Goal: Information Seeking & Learning: Learn about a topic

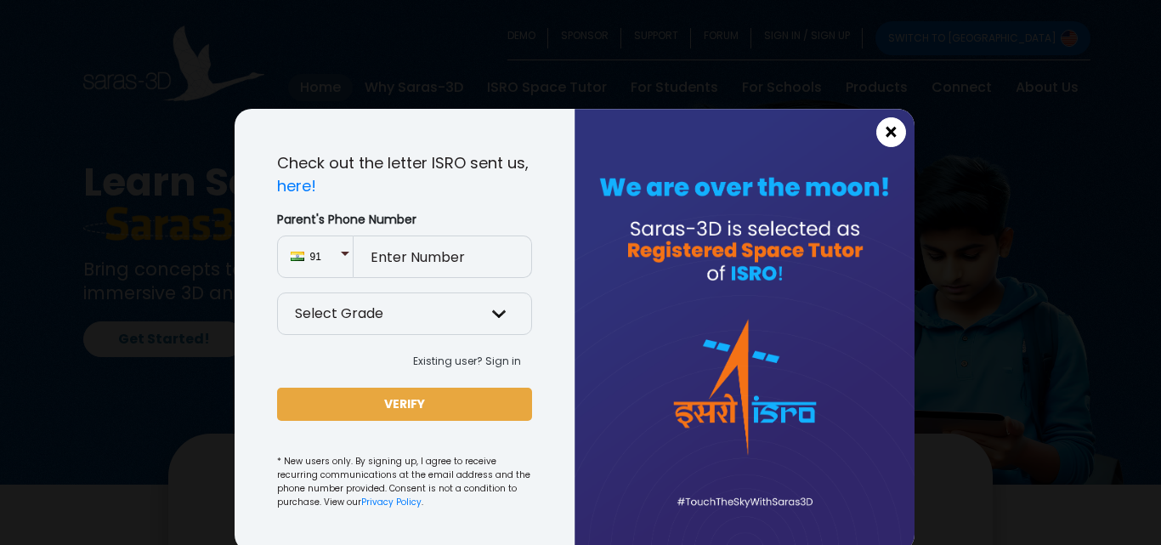
click at [884, 126] on span "×" at bounding box center [891, 133] width 14 height 22
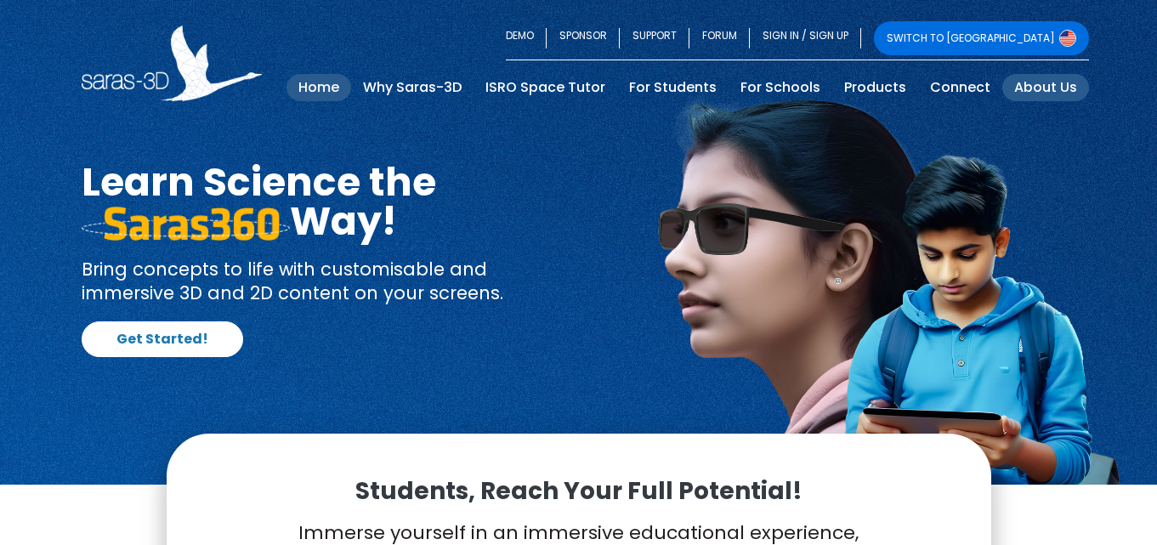
click at [1047, 86] on link "About Us" at bounding box center [1045, 87] width 87 height 27
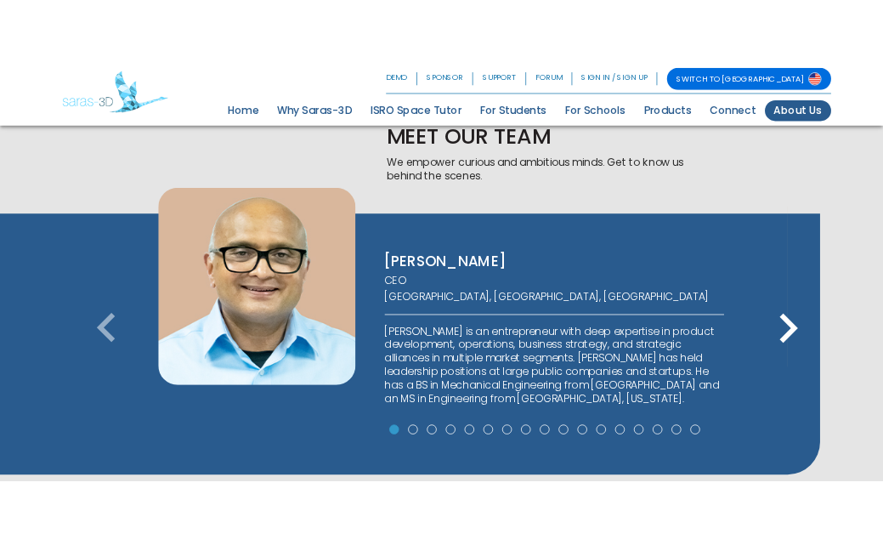
scroll to position [1020, 0]
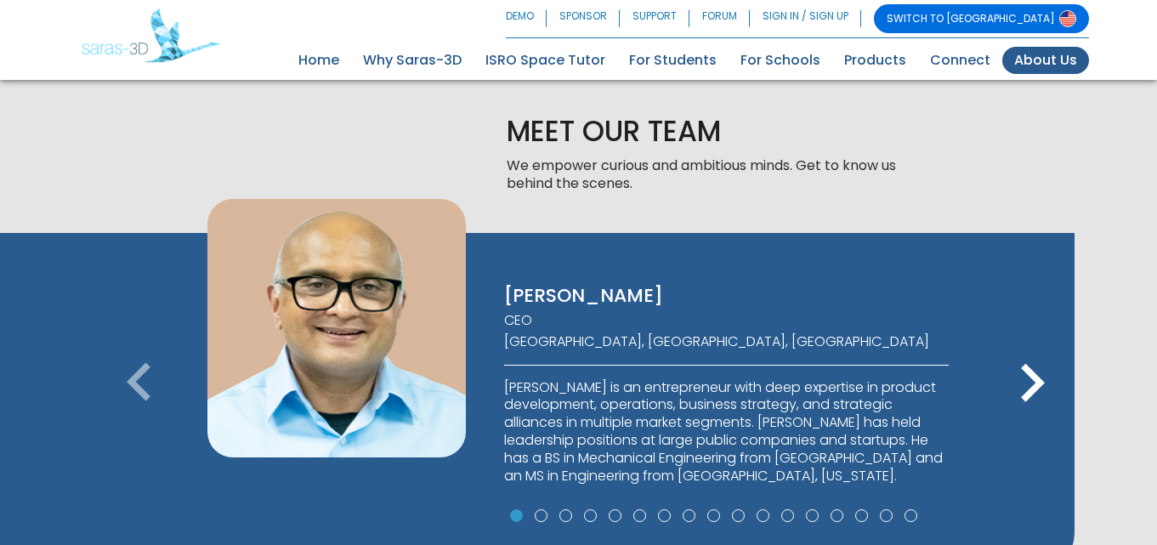
click at [1042, 377] on icon "keyboard_arrow_right" at bounding box center [1032, 383] width 77 height 77
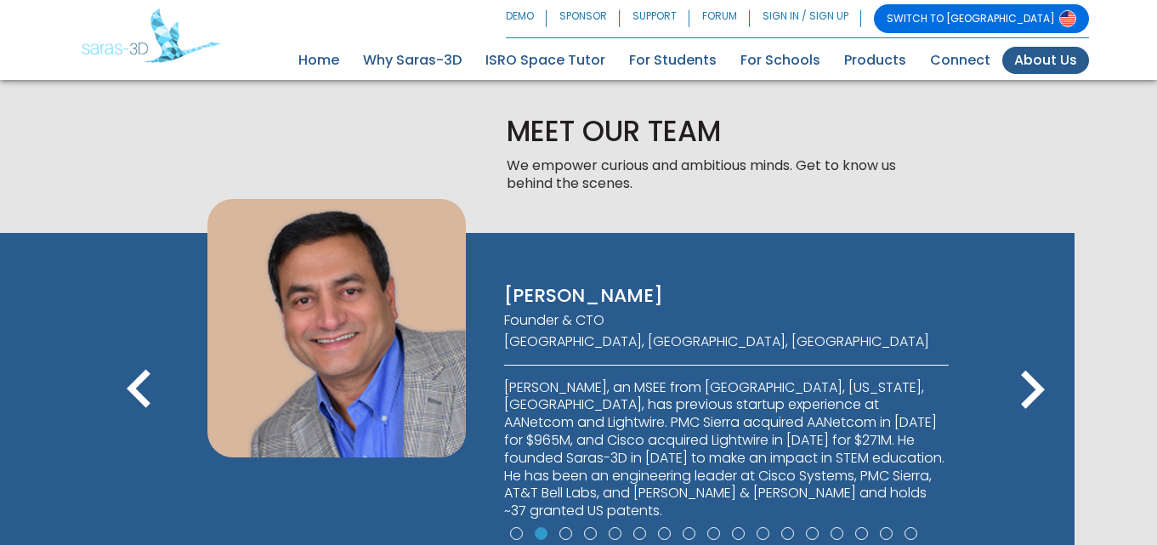
click at [1041, 371] on icon "keyboard_arrow_right" at bounding box center [1032, 390] width 77 height 77
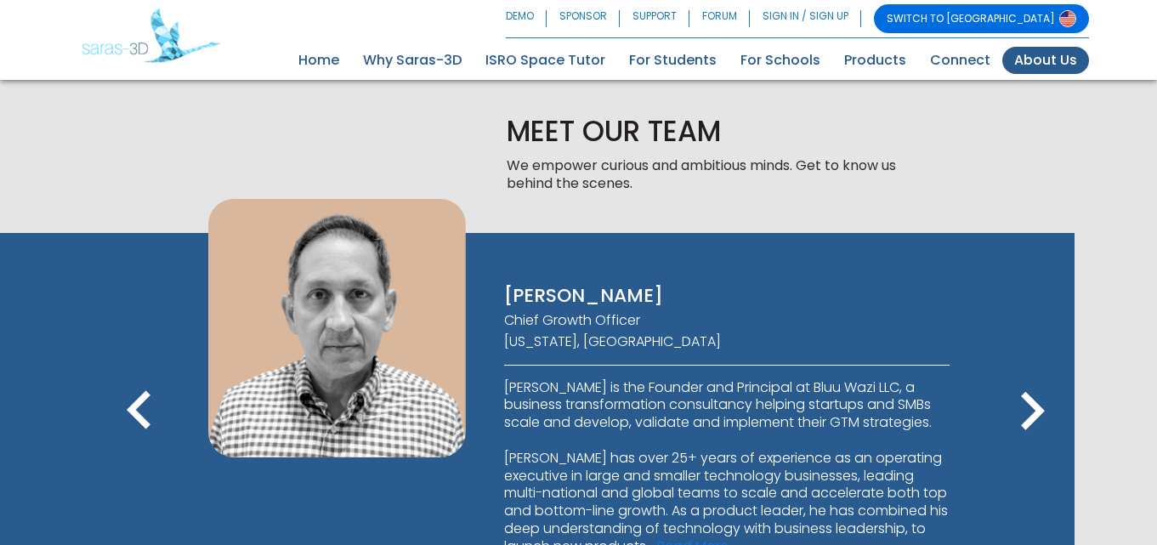
click at [1041, 371] on div "[PERSON_NAME] CEO [GEOGRAPHIC_DATA], [GEOGRAPHIC_DATA], [GEOGRAPHIC_DATA] [PERS…" at bounding box center [537, 439] width 1074 height 412
click at [1033, 419] on icon "keyboard_arrow_right" at bounding box center [1032, 411] width 77 height 77
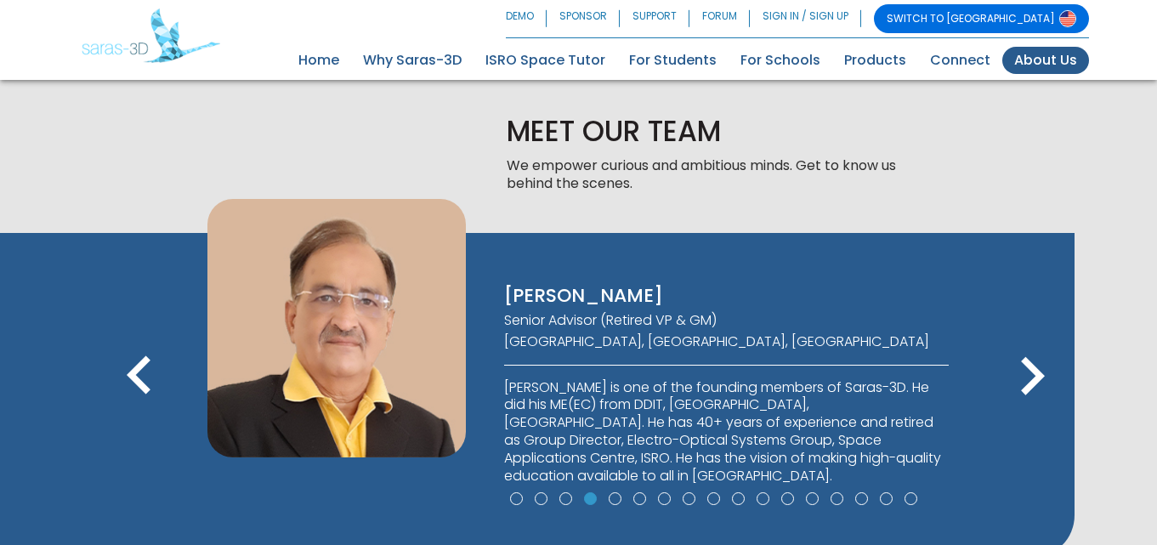
click at [1019, 411] on icon "keyboard_arrow_right" at bounding box center [1032, 376] width 77 height 77
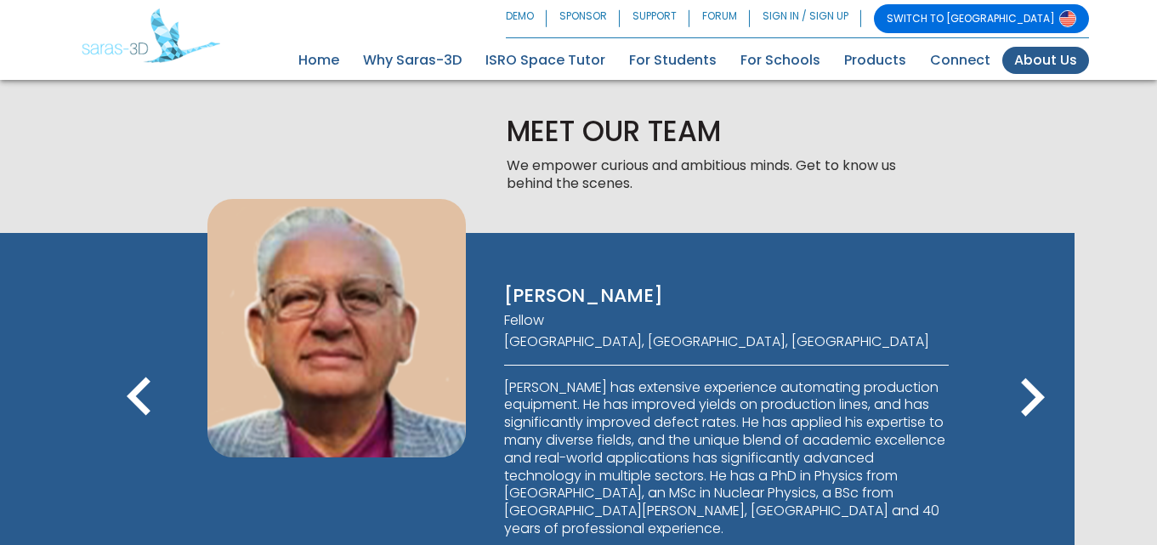
click at [1019, 411] on icon "keyboard_arrow_right" at bounding box center [1032, 398] width 77 height 77
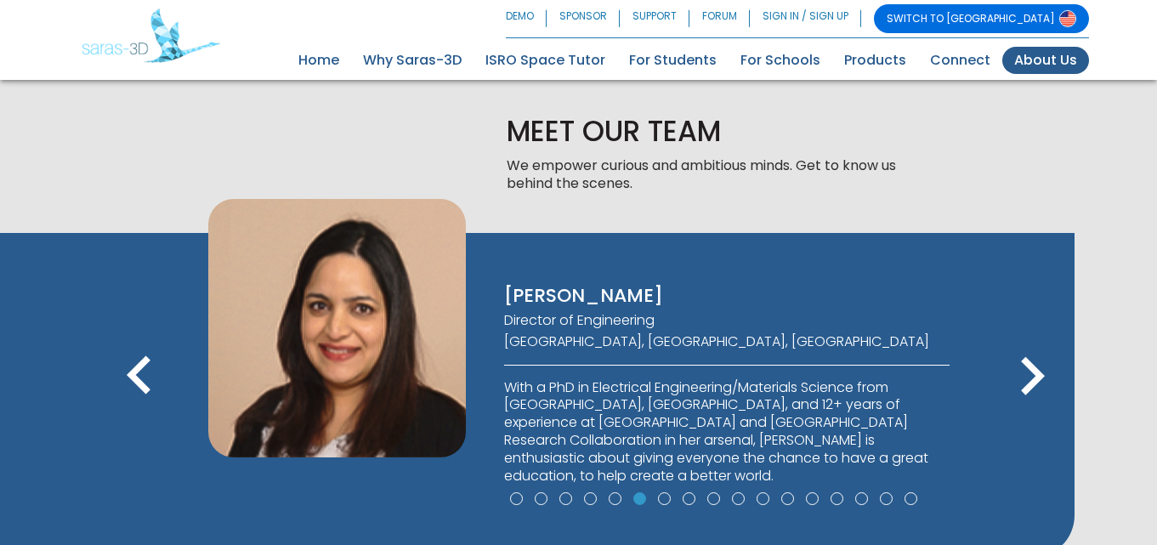
click at [1019, 411] on icon "keyboard_arrow_right" at bounding box center [1032, 376] width 77 height 77
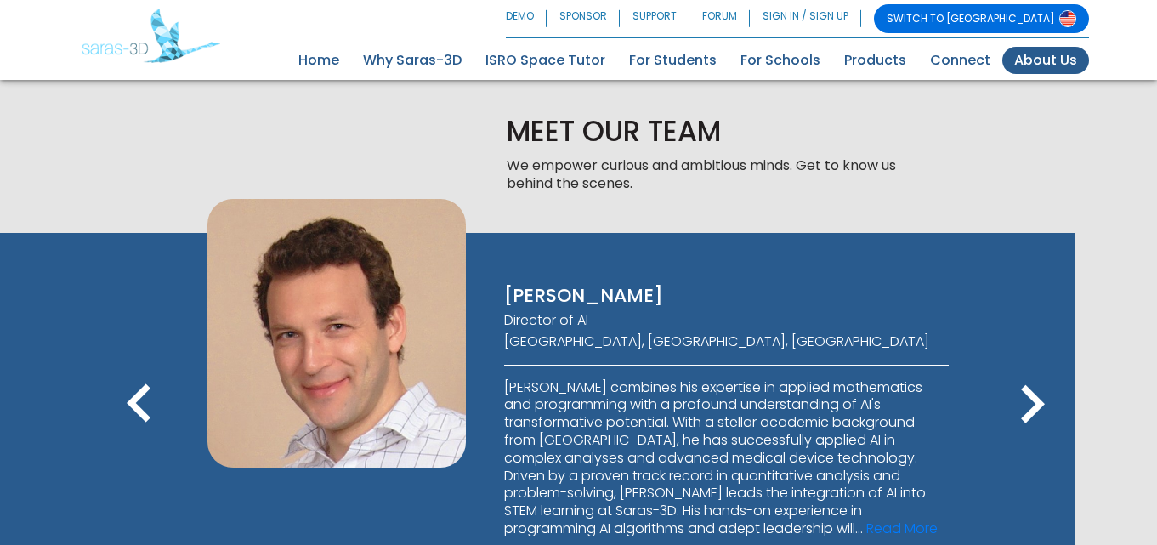
click at [1019, 411] on icon "keyboard_arrow_right" at bounding box center [1032, 404] width 77 height 77
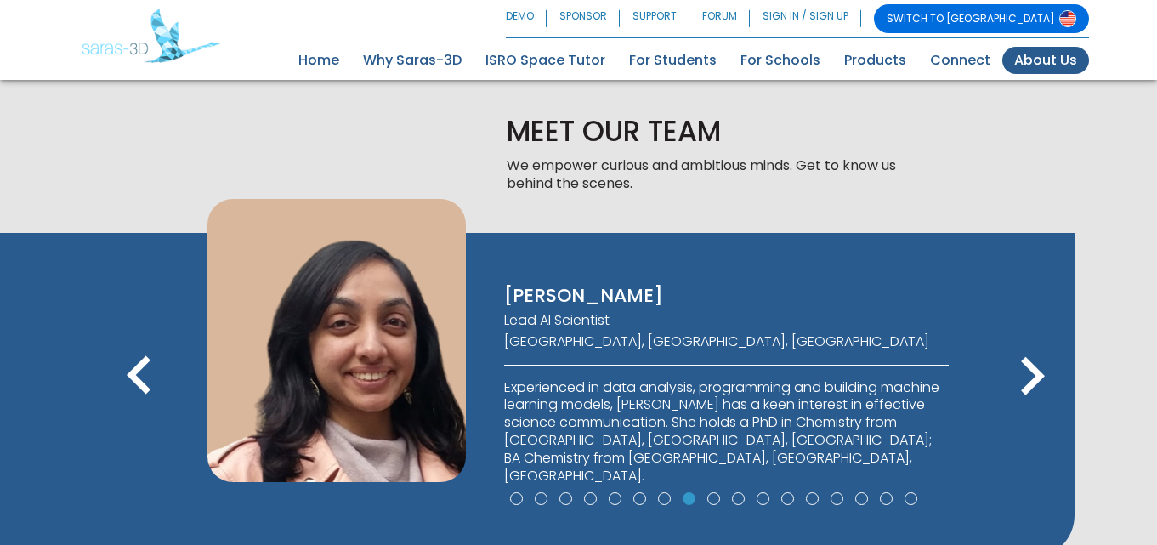
click at [1019, 411] on icon "keyboard_arrow_right" at bounding box center [1032, 376] width 77 height 77
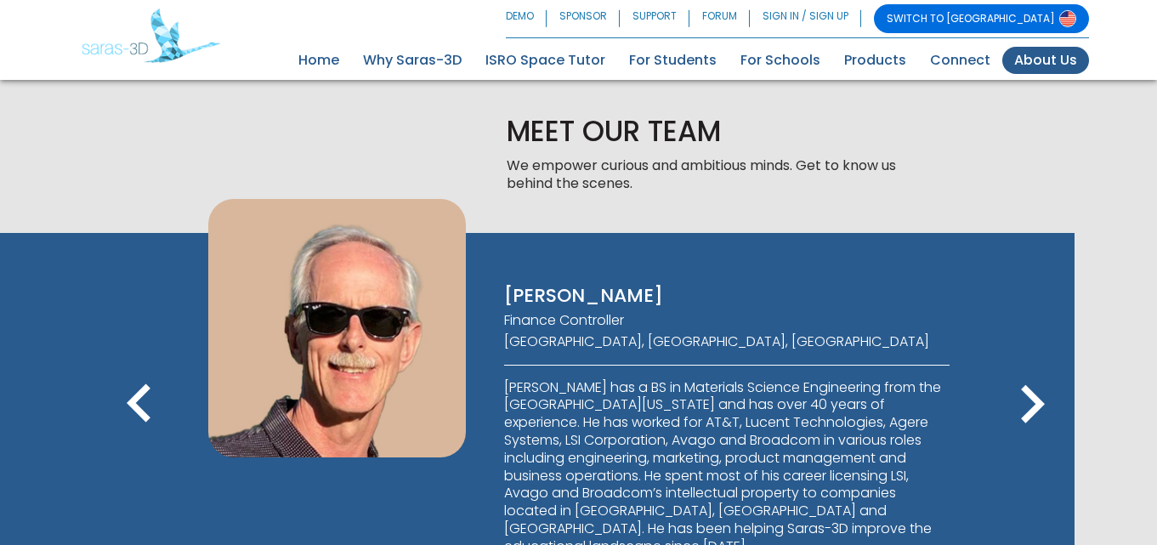
click at [1024, 399] on icon "keyboard_arrow_right" at bounding box center [1032, 404] width 77 height 77
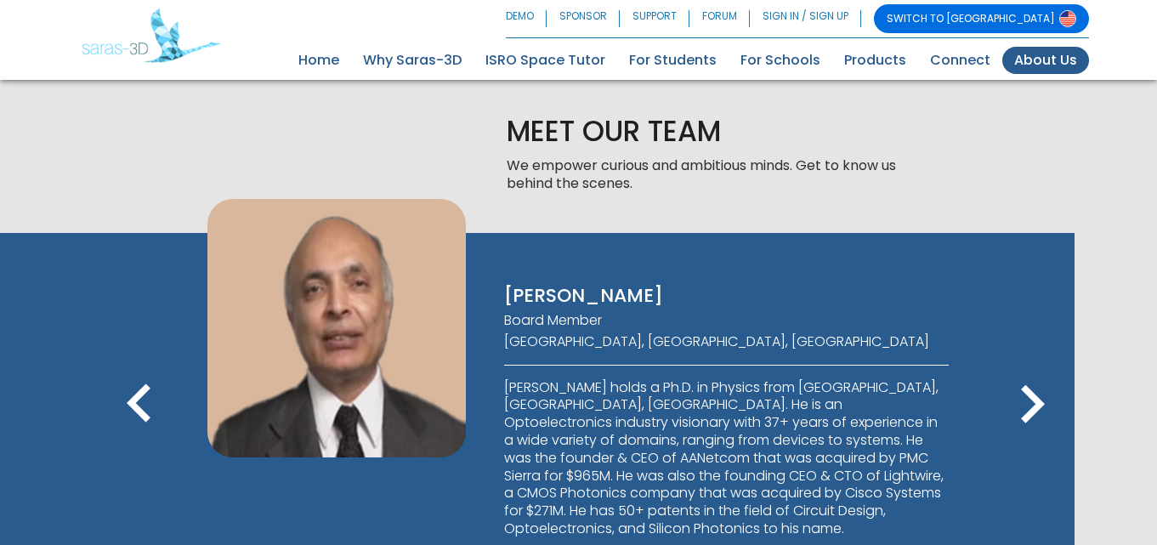
click at [1024, 399] on icon "keyboard_arrow_right" at bounding box center [1032, 404] width 77 height 77
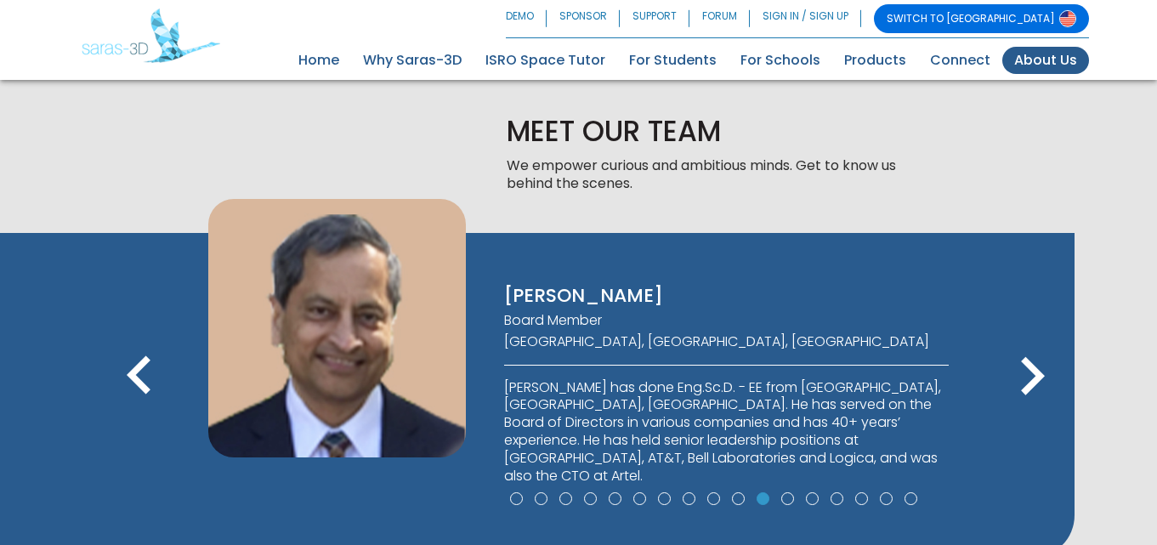
click at [1024, 399] on icon "keyboard_arrow_right" at bounding box center [1032, 376] width 77 height 77
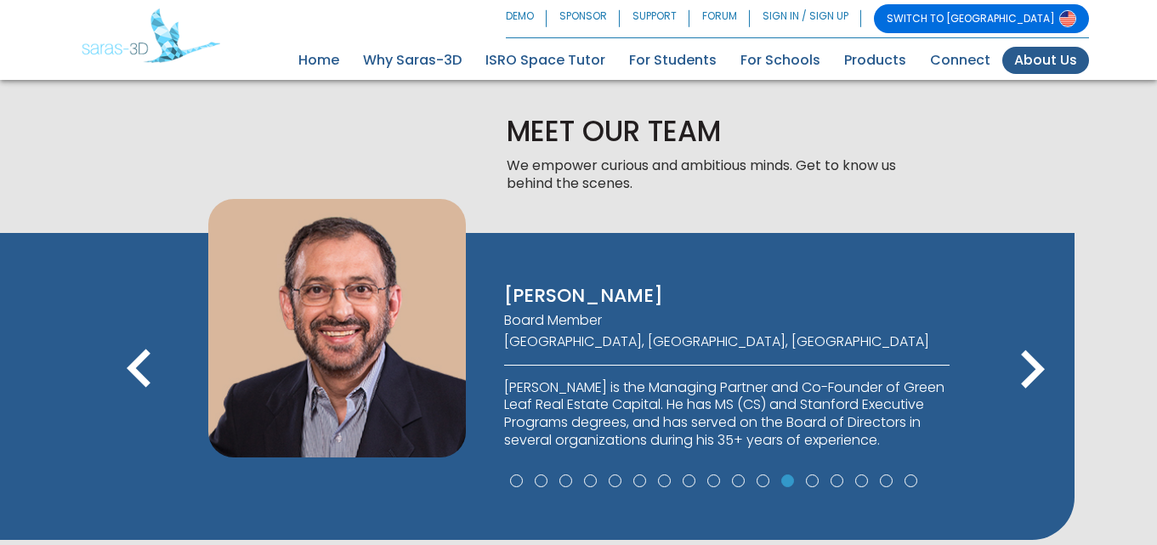
click at [1024, 399] on icon "keyboard_arrow_right" at bounding box center [1032, 370] width 77 height 77
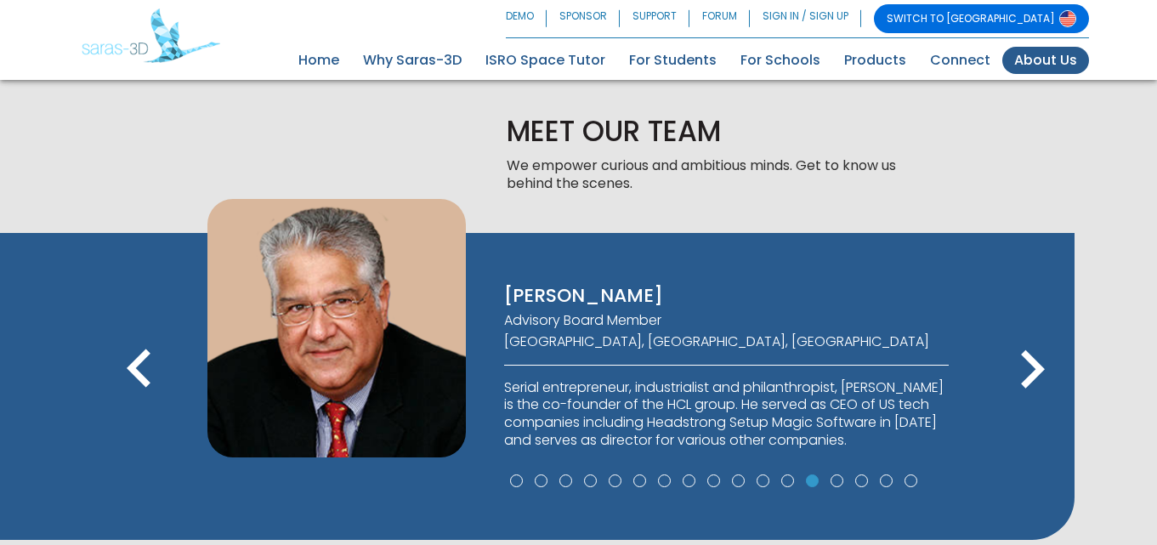
click at [1024, 399] on icon "keyboard_arrow_right" at bounding box center [1032, 370] width 77 height 77
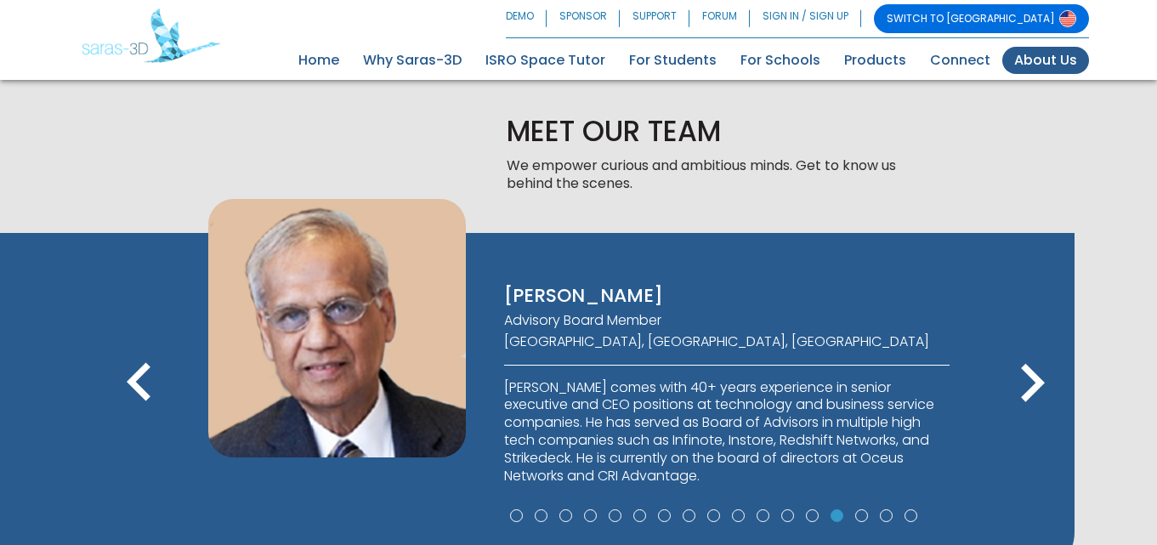
click at [1024, 399] on icon "keyboard_arrow_right" at bounding box center [1032, 383] width 77 height 77
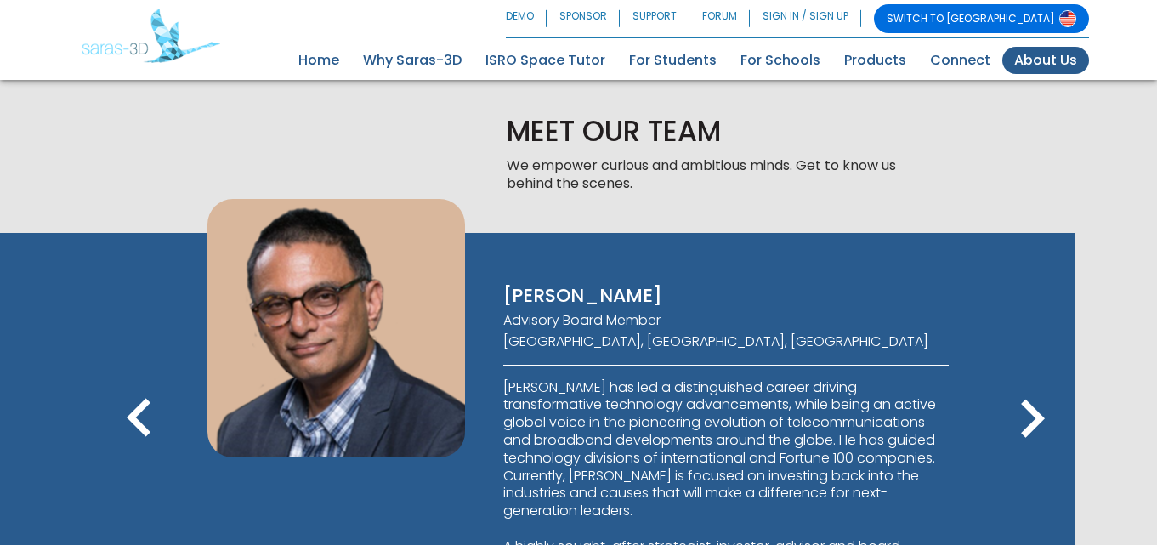
click at [1024, 399] on icon "keyboard_arrow_right" at bounding box center [1032, 419] width 77 height 77
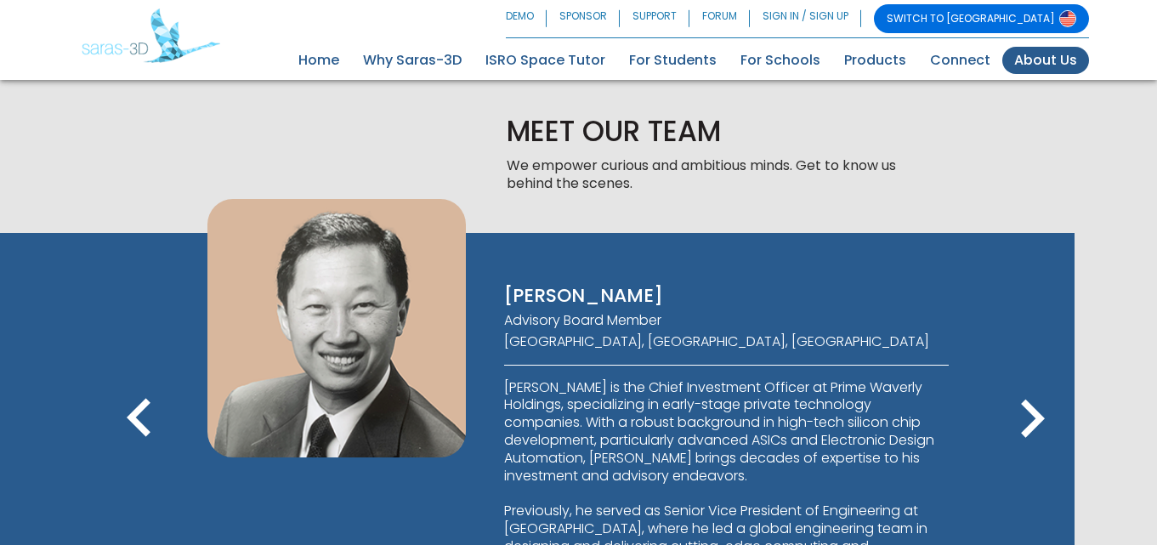
click at [1024, 399] on icon "keyboard_arrow_right" at bounding box center [1032, 419] width 77 height 77
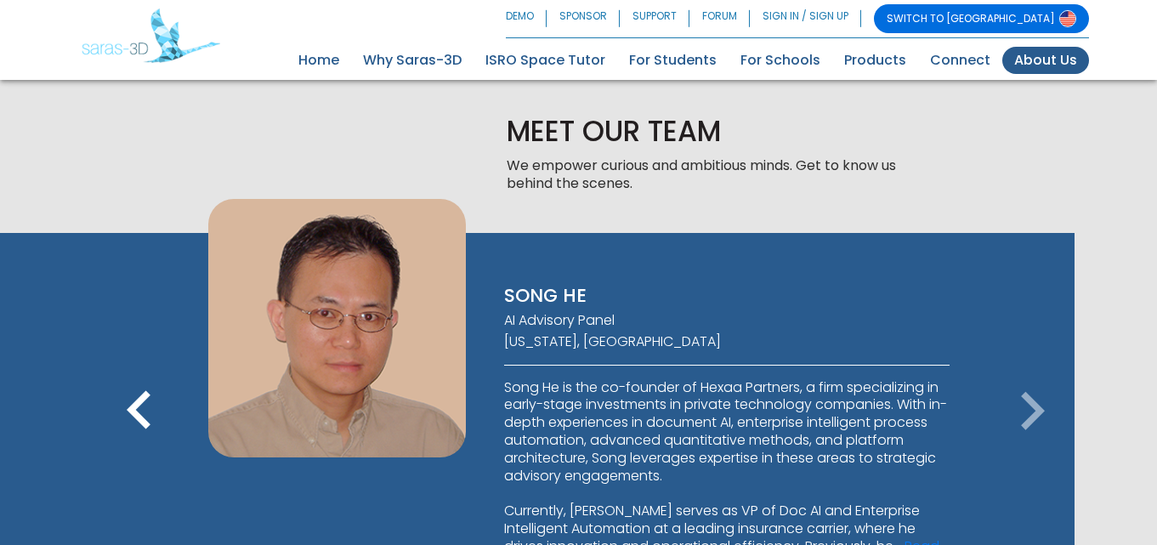
click at [1024, 399] on icon "keyboard_arrow_right" at bounding box center [1032, 411] width 77 height 77
click at [1034, 408] on icon "keyboard_arrow_right" at bounding box center [1032, 411] width 77 height 77
click at [1034, 410] on icon "keyboard_arrow_right" at bounding box center [1032, 411] width 77 height 77
click at [136, 412] on icon "keyboard_arrow_left" at bounding box center [139, 411] width 77 height 77
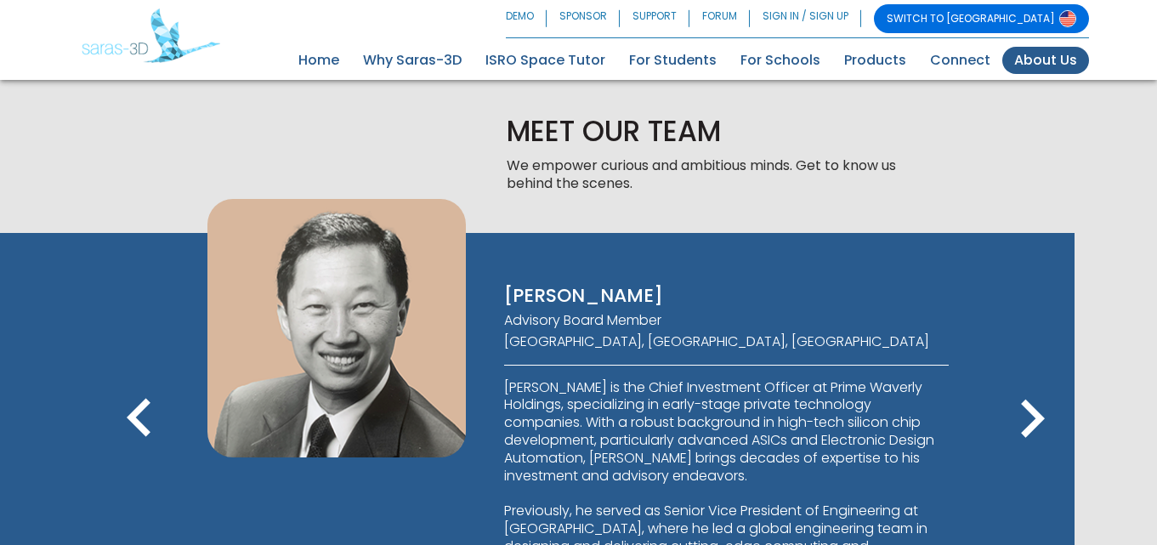
click at [136, 412] on icon "keyboard_arrow_left" at bounding box center [139, 419] width 77 height 77
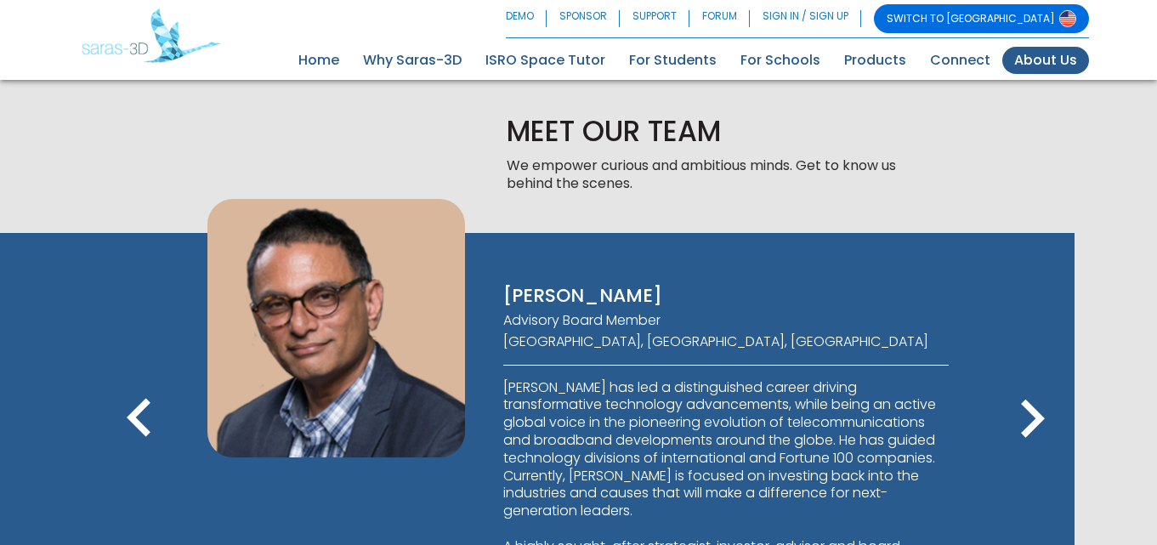
click at [136, 412] on icon "keyboard_arrow_left" at bounding box center [139, 419] width 77 height 77
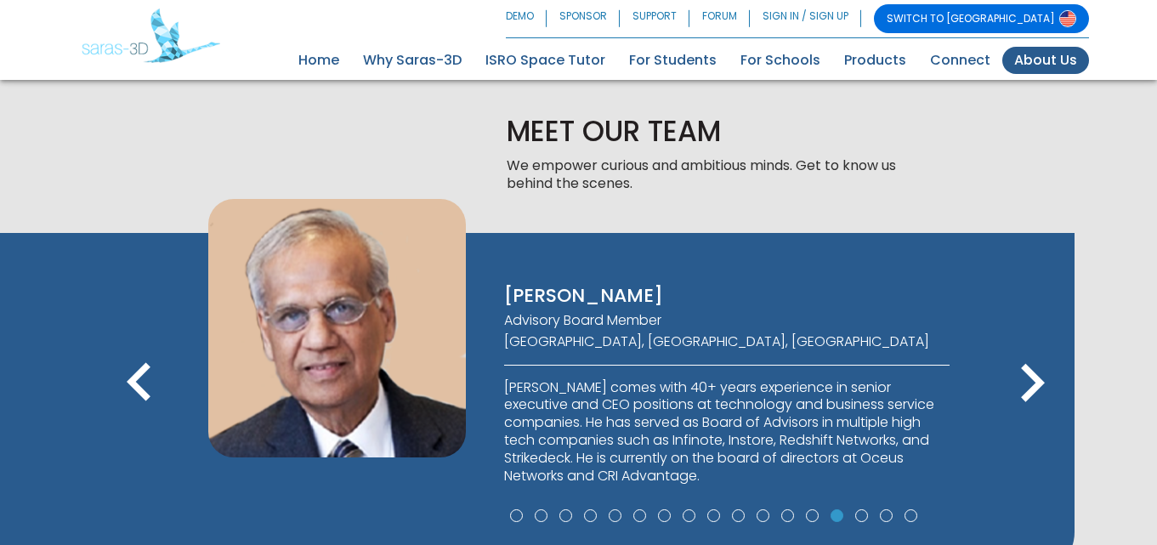
click at [136, 413] on icon "keyboard_arrow_left" at bounding box center [139, 383] width 77 height 77
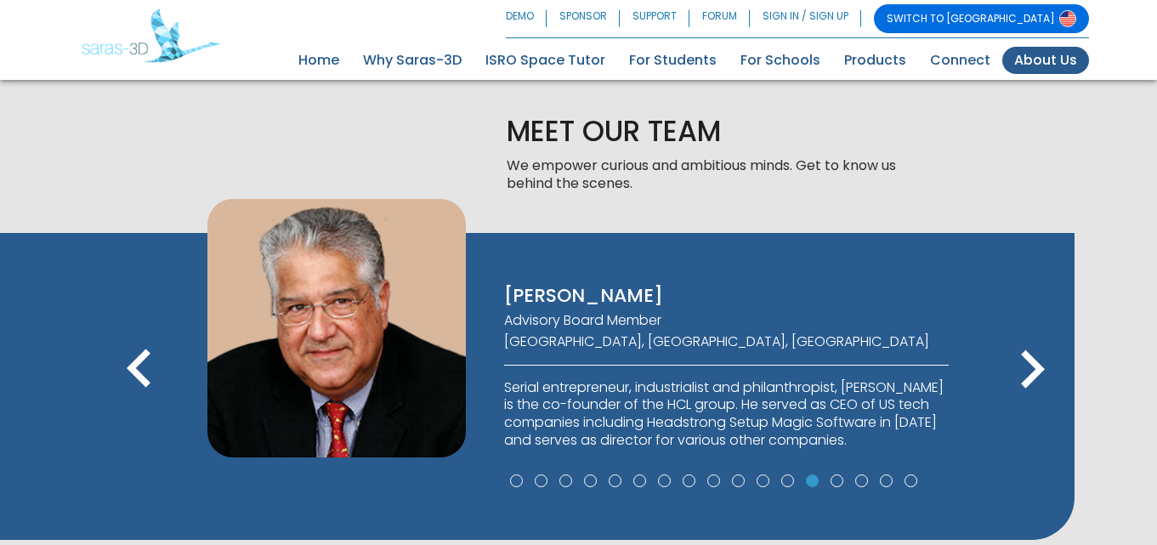
click at [136, 408] on icon "keyboard_arrow_left" at bounding box center [139, 370] width 77 height 77
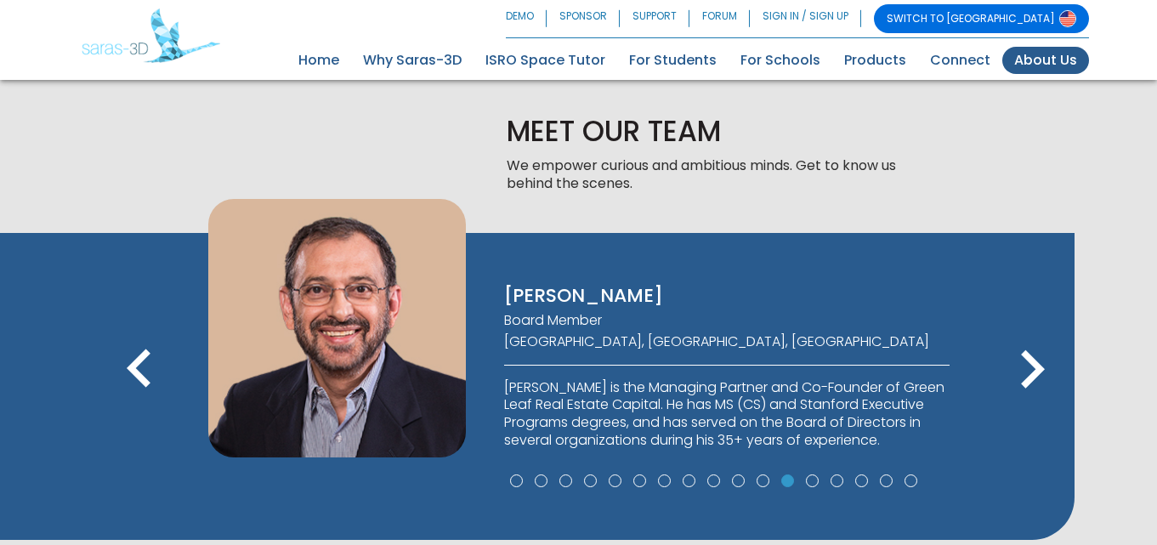
click at [136, 413] on span "keyboard_arrow_left" at bounding box center [139, 404] width 77 height 20
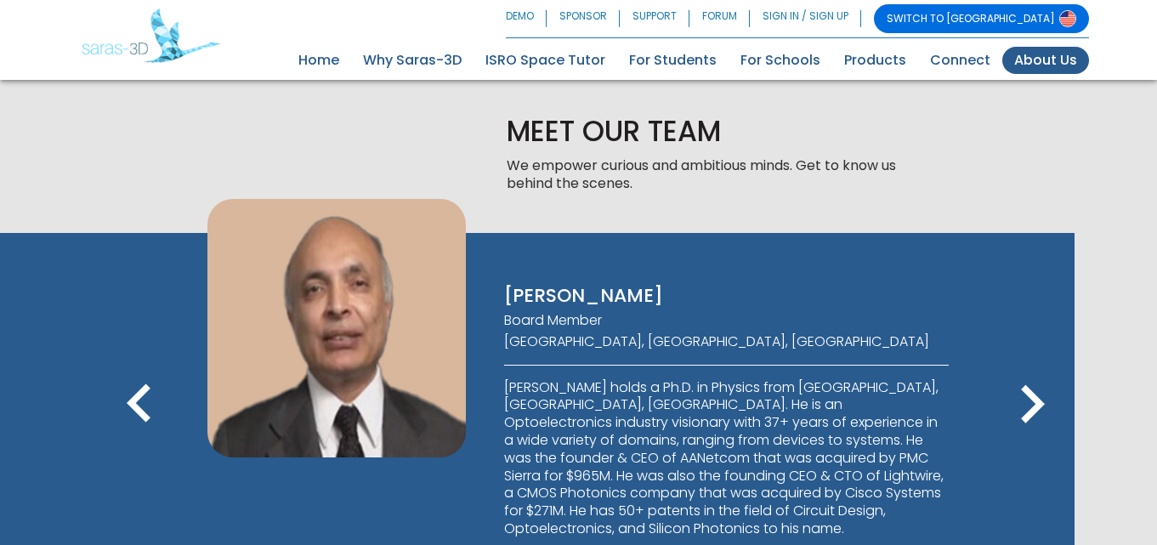
click at [137, 414] on icon "keyboard_arrow_left" at bounding box center [139, 404] width 77 height 77
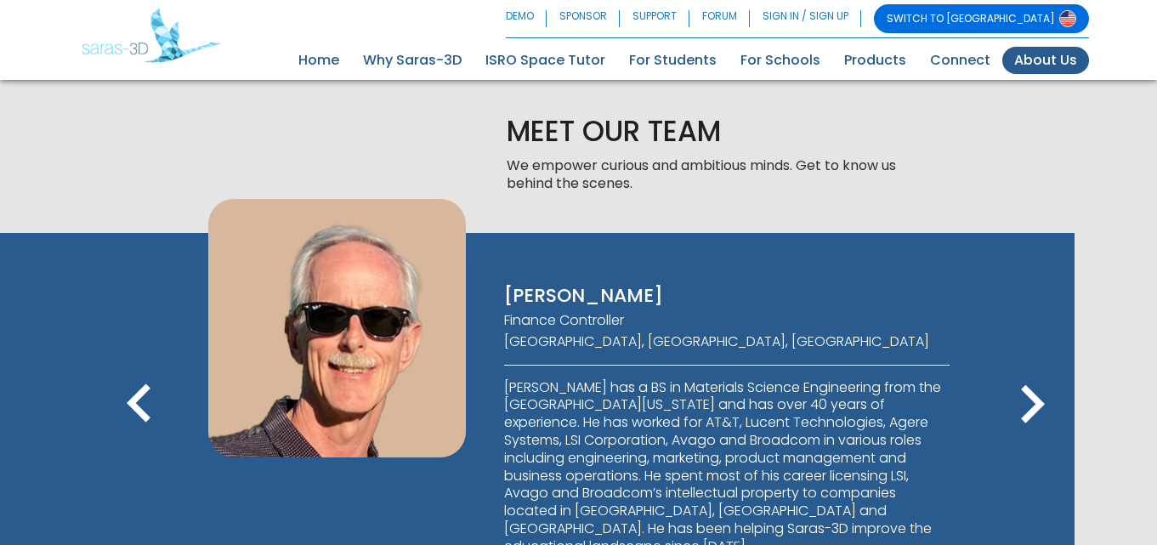
click at [137, 414] on icon "keyboard_arrow_left" at bounding box center [139, 404] width 77 height 77
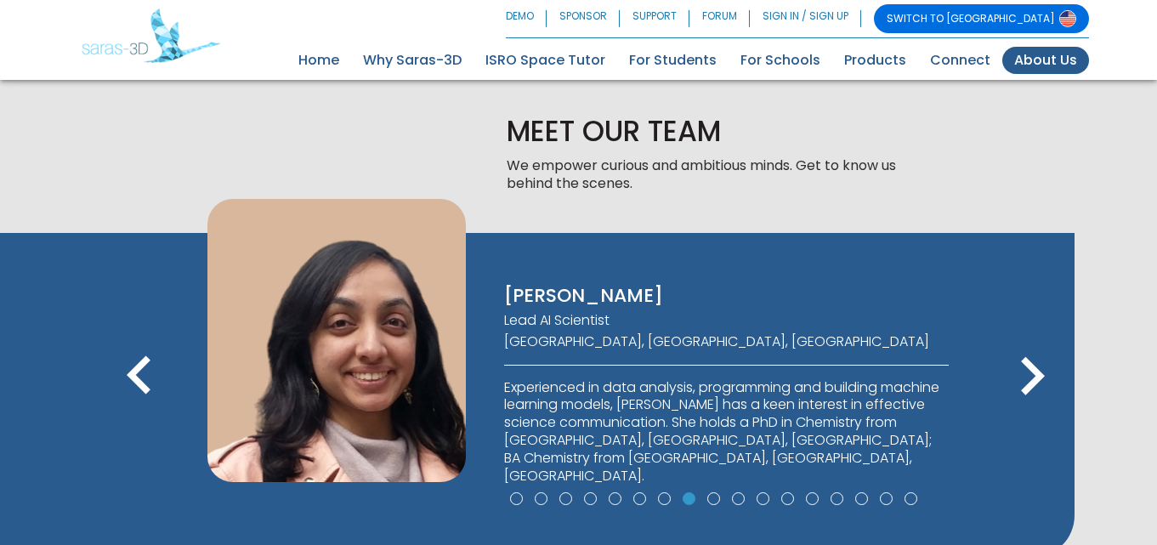
click at [137, 414] on icon "keyboard_arrow_left" at bounding box center [139, 376] width 77 height 77
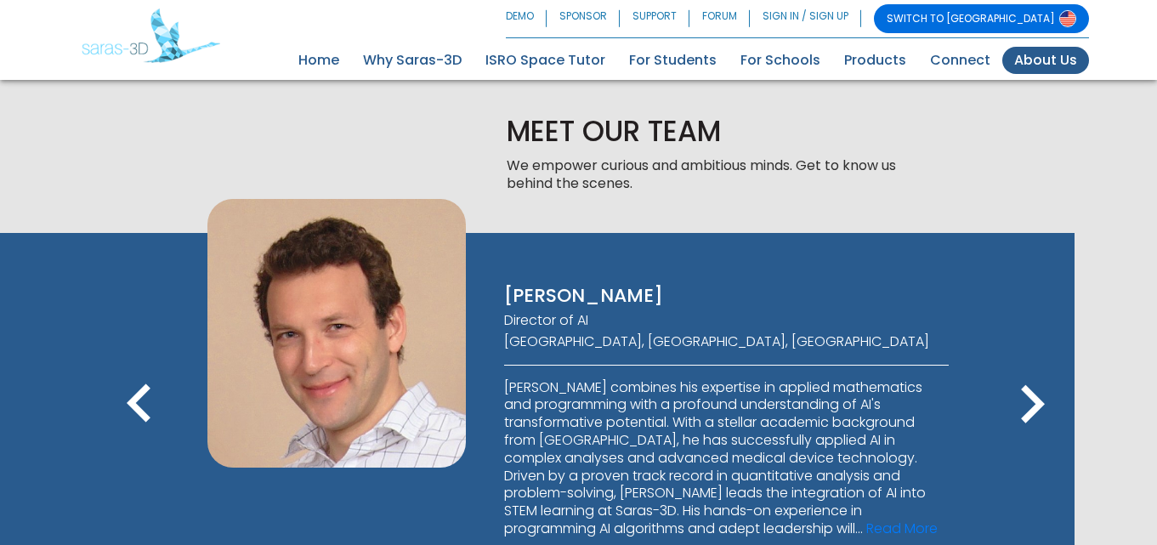
click at [137, 414] on icon "keyboard_arrow_left" at bounding box center [139, 404] width 77 height 77
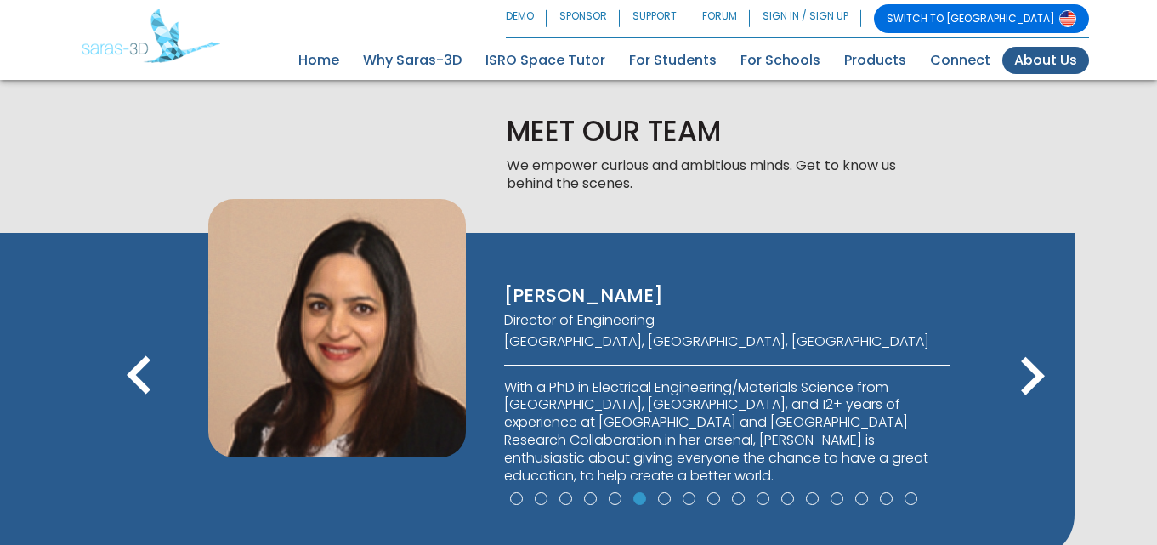
click at [138, 415] on icon "keyboard_arrow_left" at bounding box center [139, 376] width 77 height 77
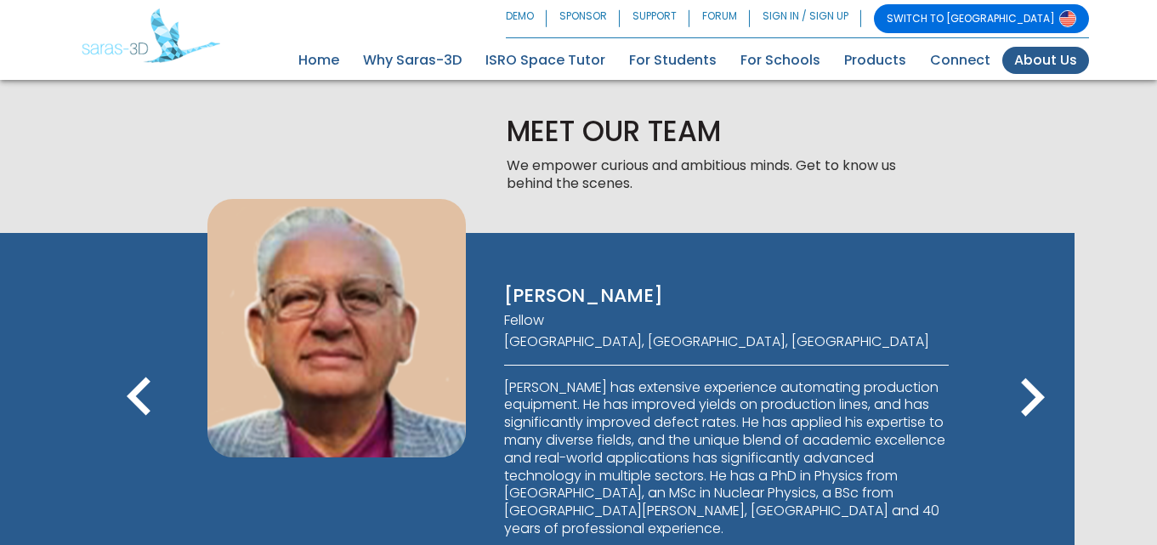
click at [138, 415] on icon "keyboard_arrow_left" at bounding box center [139, 398] width 77 height 77
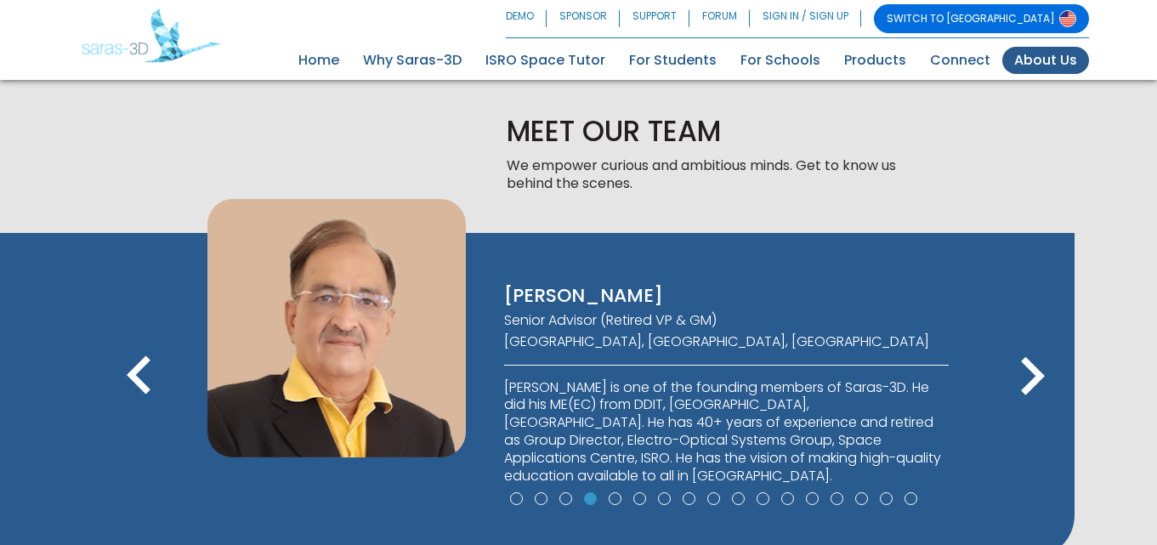
click at [138, 415] on icon "keyboard_arrow_left" at bounding box center [139, 376] width 77 height 77
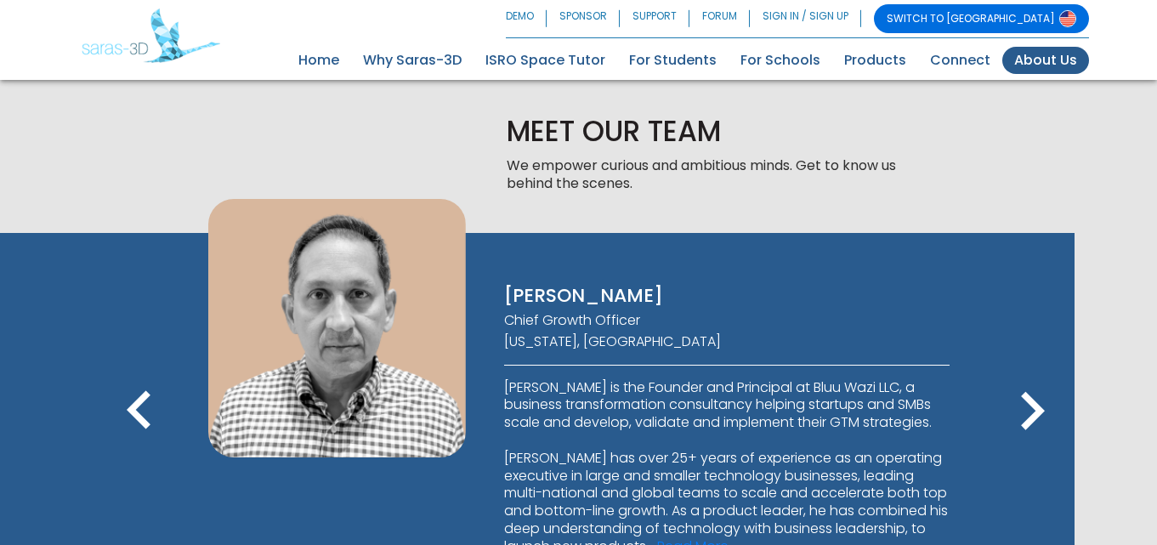
click at [138, 415] on icon "keyboard_arrow_left" at bounding box center [139, 411] width 77 height 77
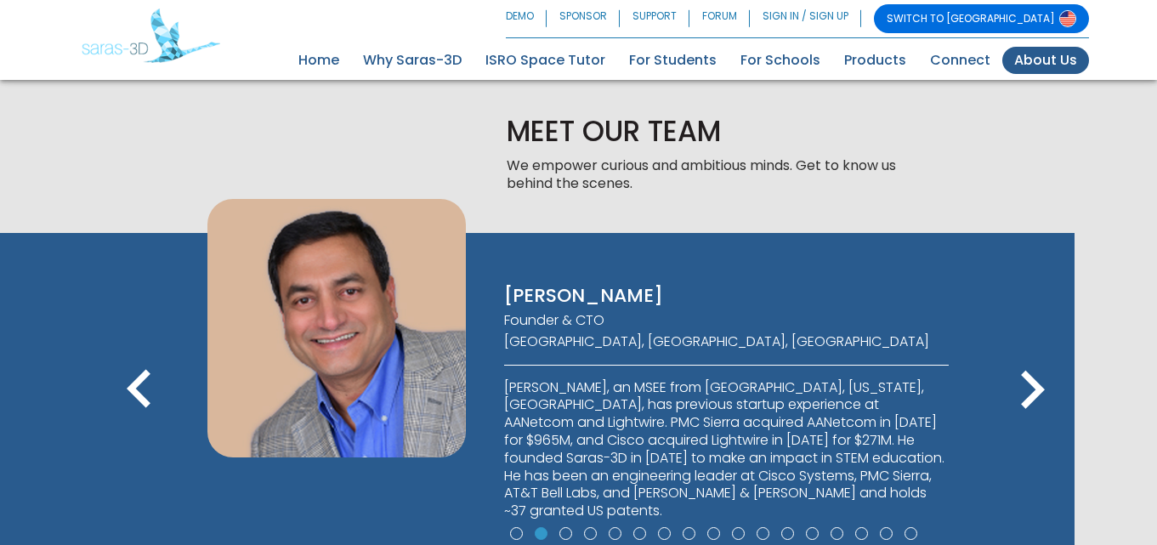
click at [138, 415] on icon "keyboard_arrow_left" at bounding box center [139, 390] width 77 height 77
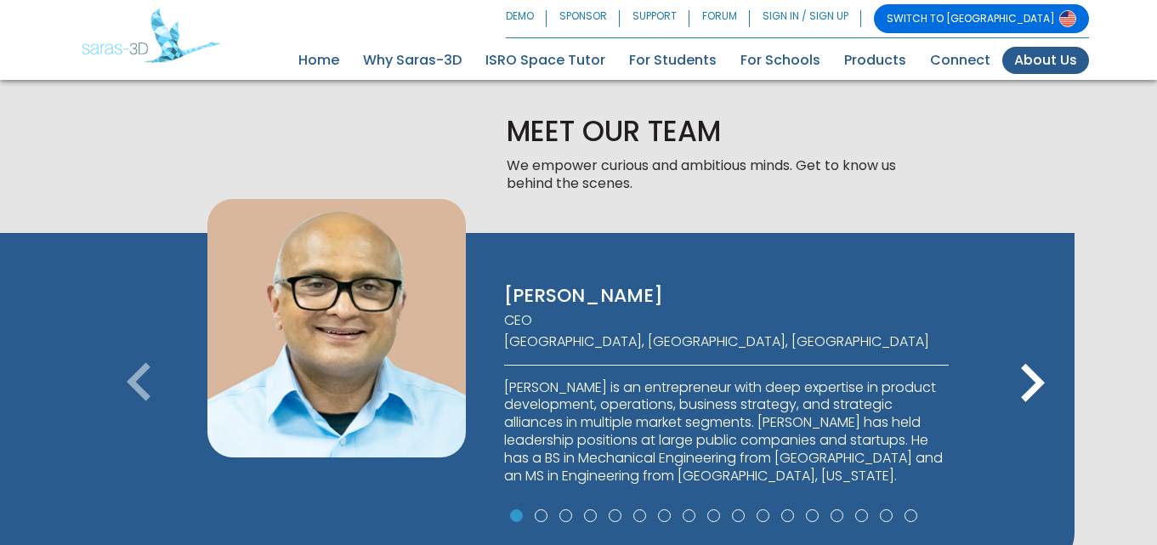
click at [138, 414] on icon "keyboard_arrow_left" at bounding box center [139, 383] width 77 height 77
click at [1045, 383] on icon "keyboard_arrow_right" at bounding box center [1032, 383] width 77 height 77
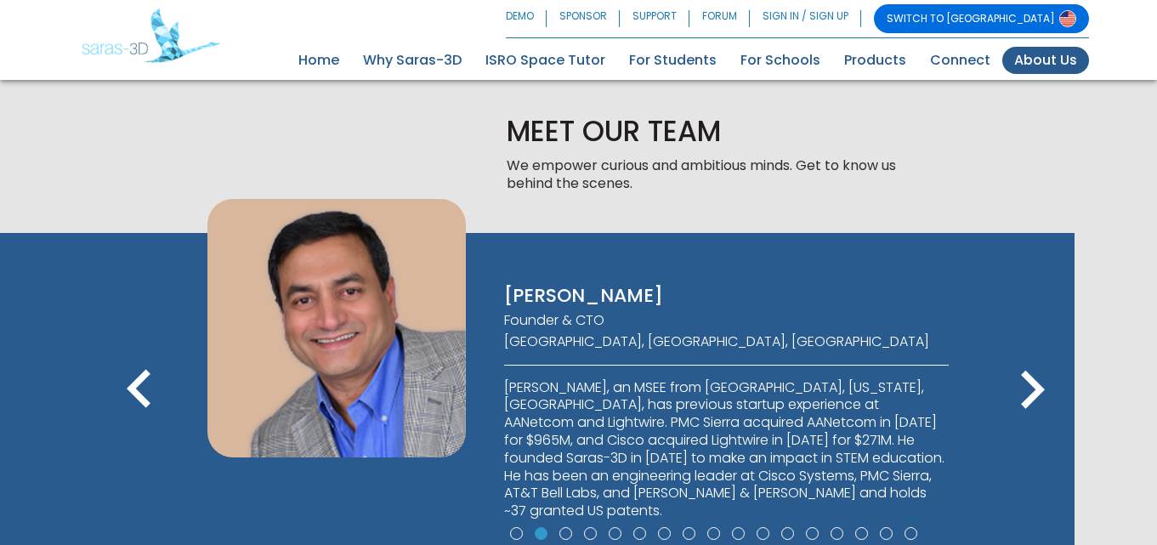
click at [127, 388] on icon "keyboard_arrow_left" at bounding box center [139, 390] width 77 height 77
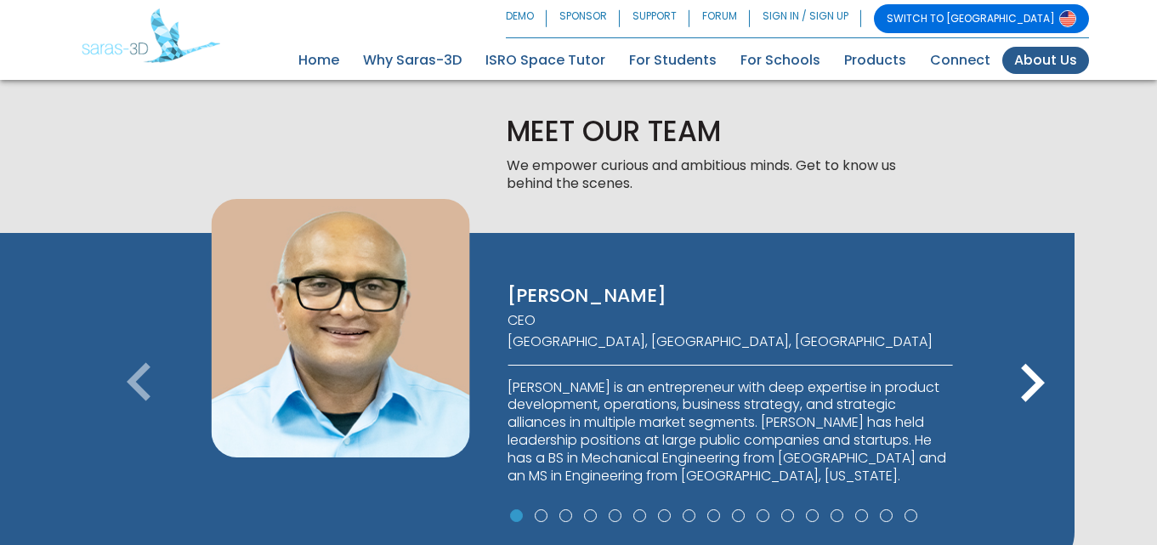
drag, startPoint x: 712, startPoint y: 282, endPoint x: 741, endPoint y: 303, distance: 35.9
click at [741, 303] on div "[PERSON_NAME] CEO [GEOGRAPHIC_DATA], [GEOGRAPHIC_DATA], [GEOGRAPHIC_DATA] [PERS…" at bounding box center [730, 352] width 496 height 306
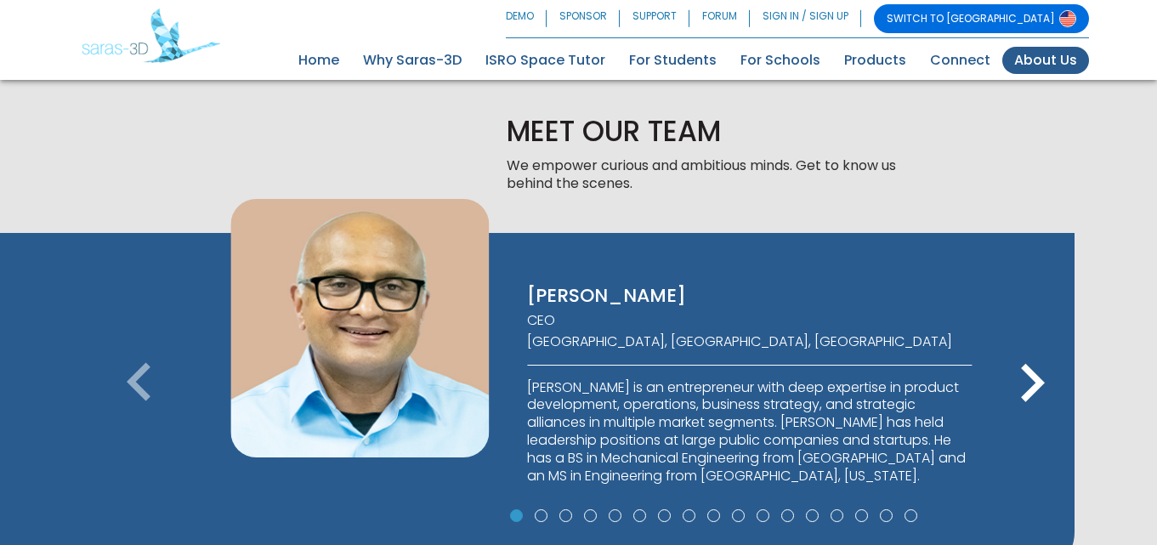
drag, startPoint x: 501, startPoint y: 293, endPoint x: 617, endPoint y: 324, distance: 120.4
click at [617, 324] on div "[PERSON_NAME] CEO [GEOGRAPHIC_DATA], [GEOGRAPHIC_DATA], [GEOGRAPHIC_DATA] [PERS…" at bounding box center [750, 352] width 496 height 306
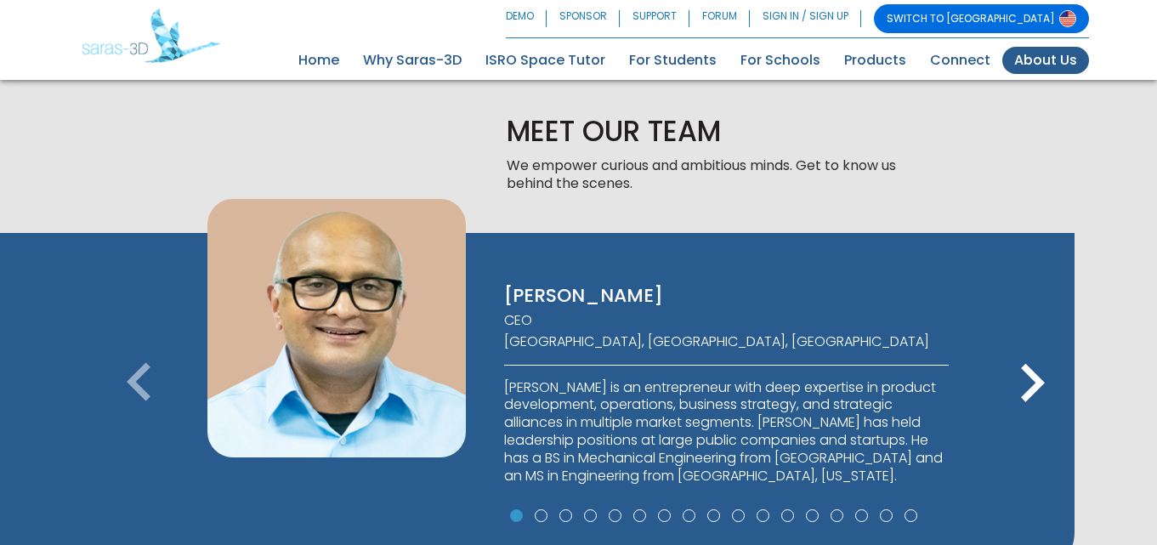
click at [591, 287] on p "[PERSON_NAME]" at bounding box center [726, 296] width 445 height 25
click at [587, 287] on p "[PERSON_NAME]" at bounding box center [726, 296] width 445 height 25
click at [1037, 382] on icon "keyboard_arrow_right" at bounding box center [1032, 383] width 77 height 77
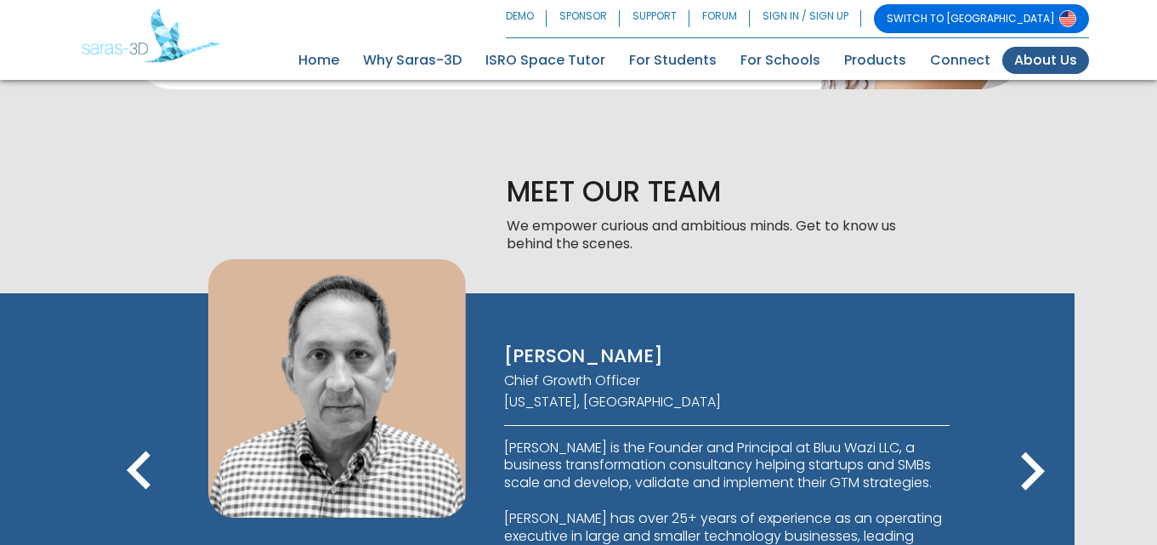
scroll to position [910, 0]
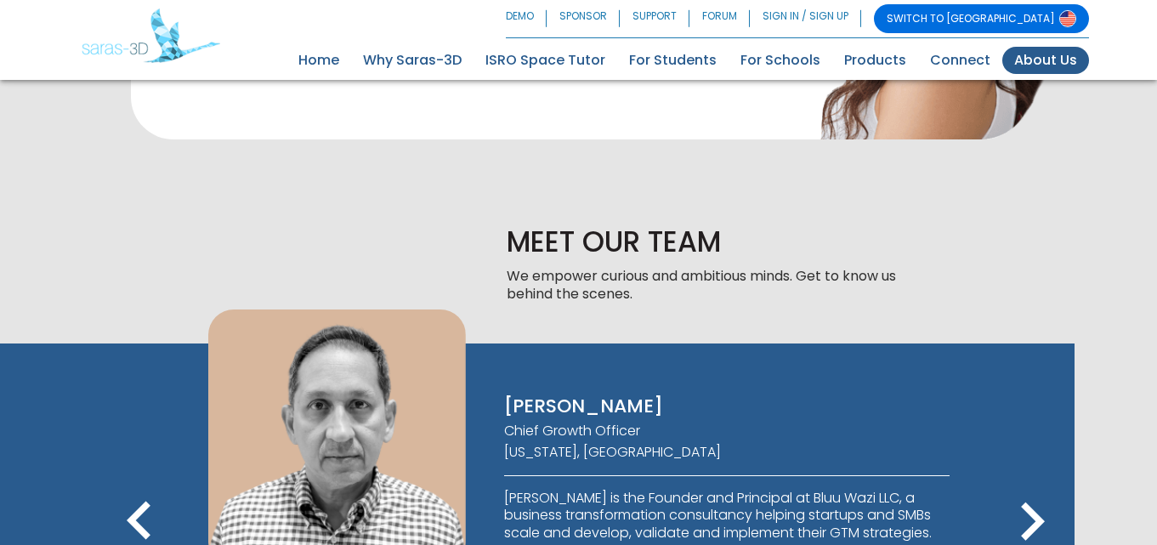
click at [132, 516] on icon "keyboard_arrow_left" at bounding box center [139, 522] width 77 height 77
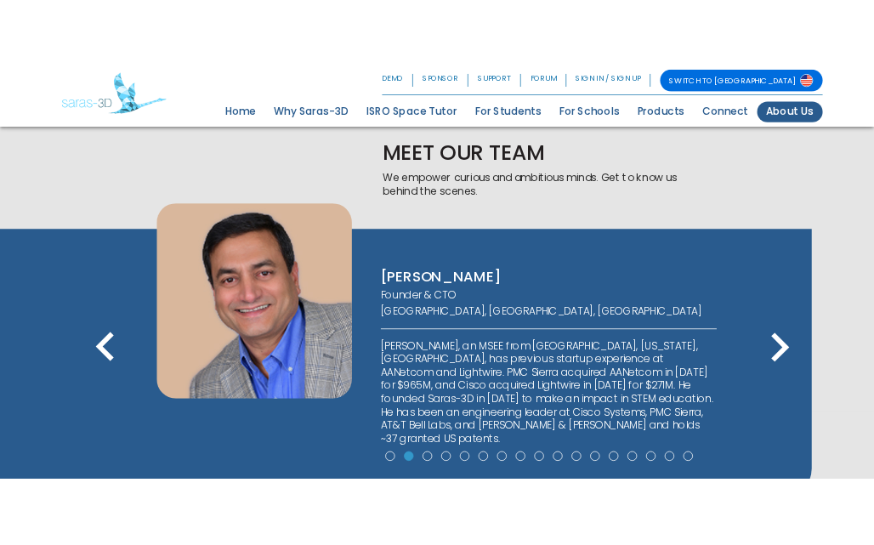
scroll to position [1080, 0]
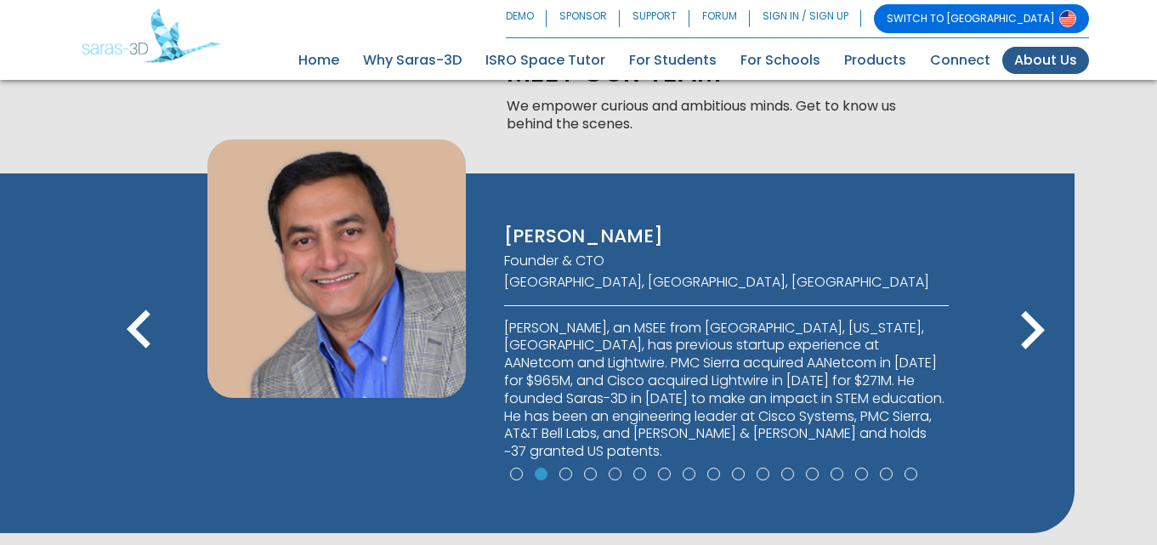
click at [1030, 325] on icon "keyboard_arrow_right" at bounding box center [1032, 330] width 77 height 77
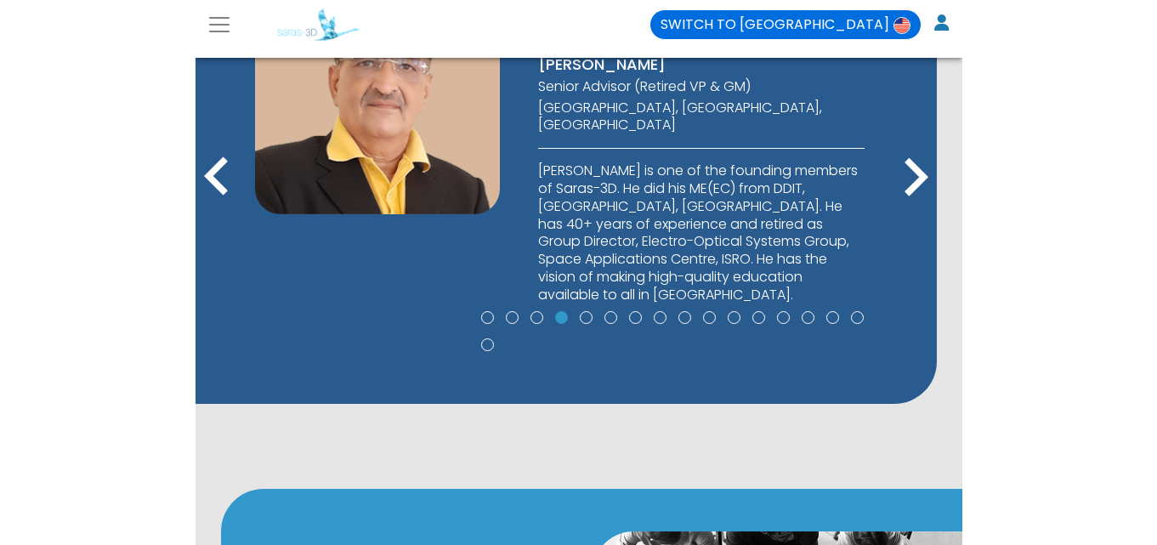
scroll to position [1020, 0]
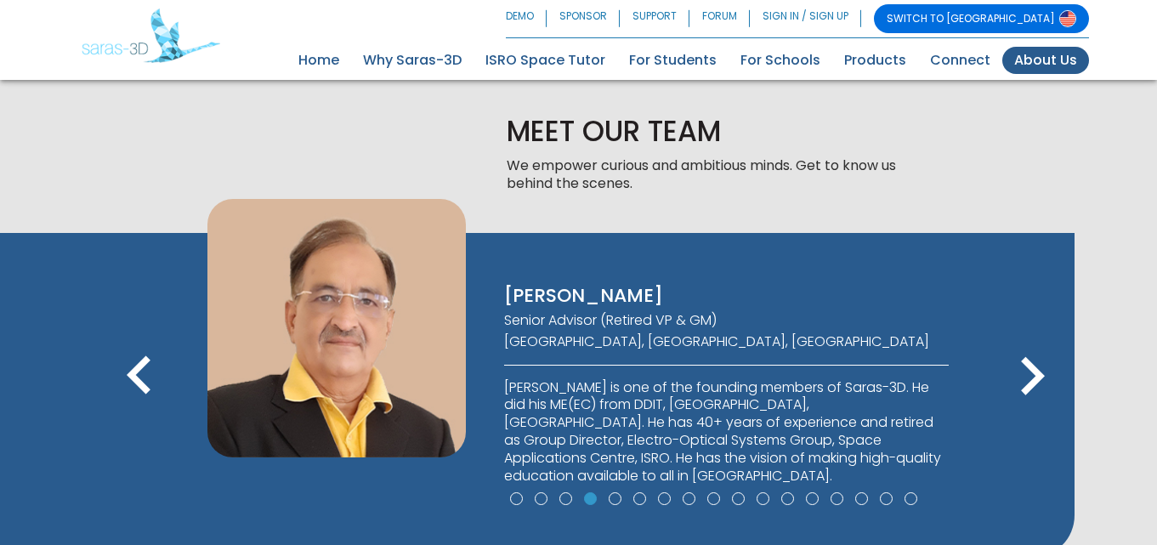
click at [145, 370] on icon "keyboard_arrow_left" at bounding box center [139, 376] width 77 height 77
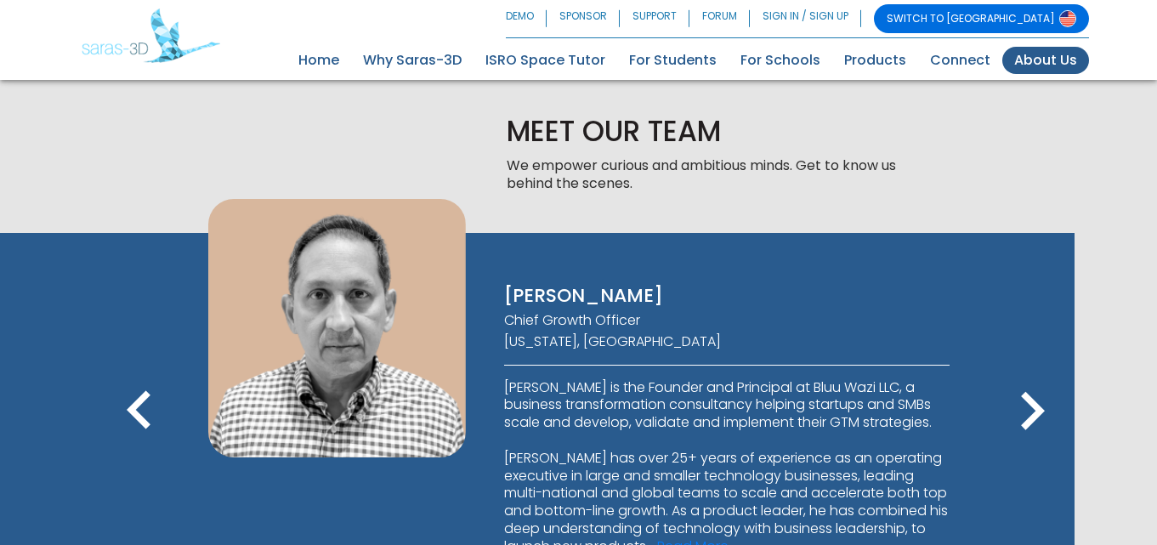
click at [139, 369] on div "[PERSON_NAME] CEO [GEOGRAPHIC_DATA], [GEOGRAPHIC_DATA], [GEOGRAPHIC_DATA] [PERS…" at bounding box center [537, 418] width 989 height 370
click at [128, 417] on icon "keyboard_arrow_left" at bounding box center [139, 411] width 77 height 77
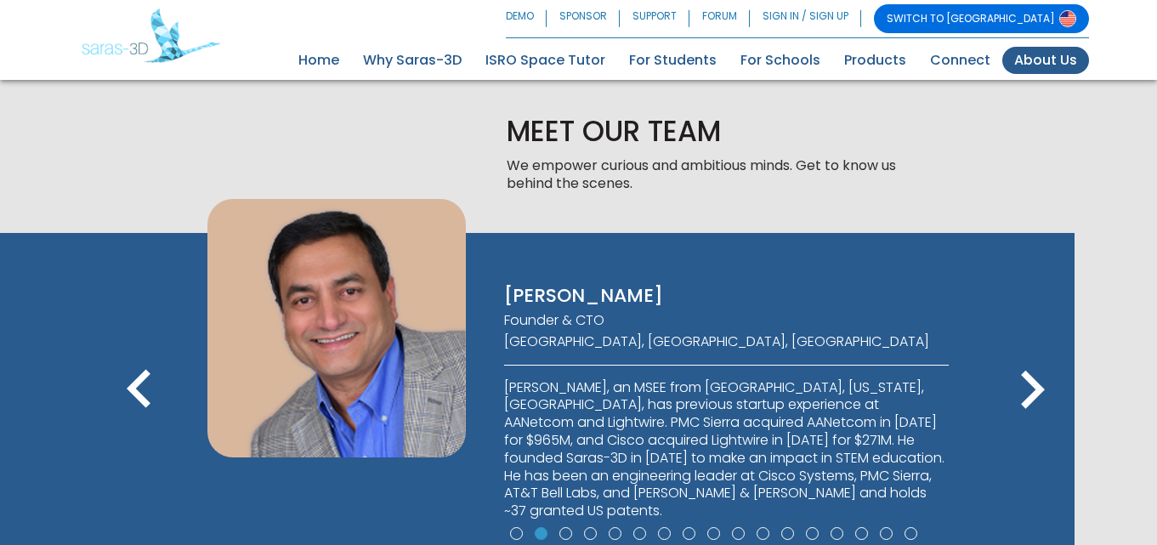
click at [137, 388] on icon "keyboard_arrow_left" at bounding box center [139, 390] width 77 height 77
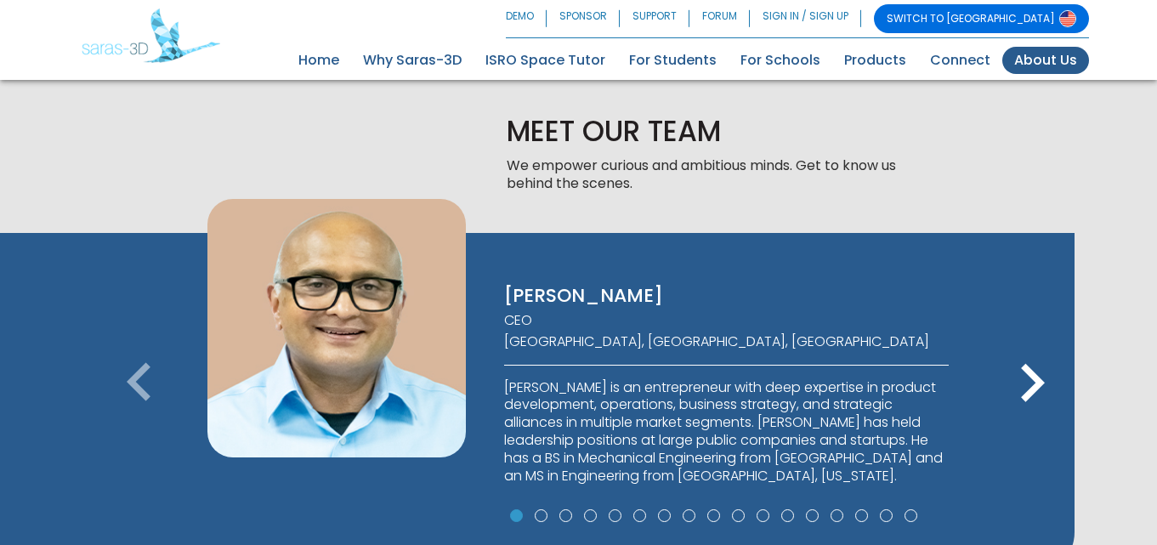
click at [1032, 383] on icon "keyboard_arrow_right" at bounding box center [1032, 383] width 77 height 77
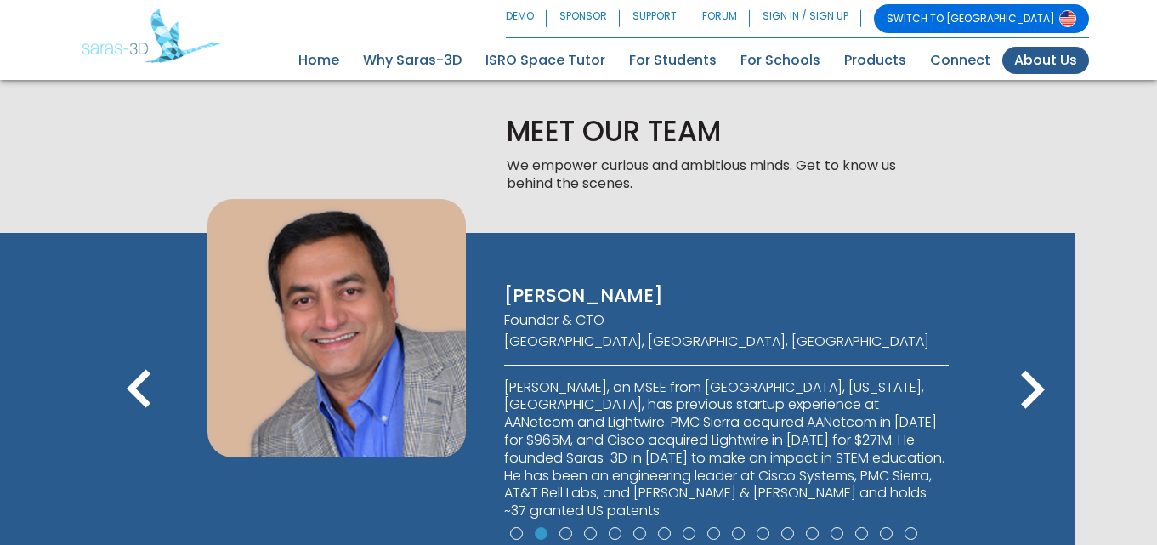
click at [1031, 383] on icon "keyboard_arrow_right" at bounding box center [1032, 390] width 77 height 77
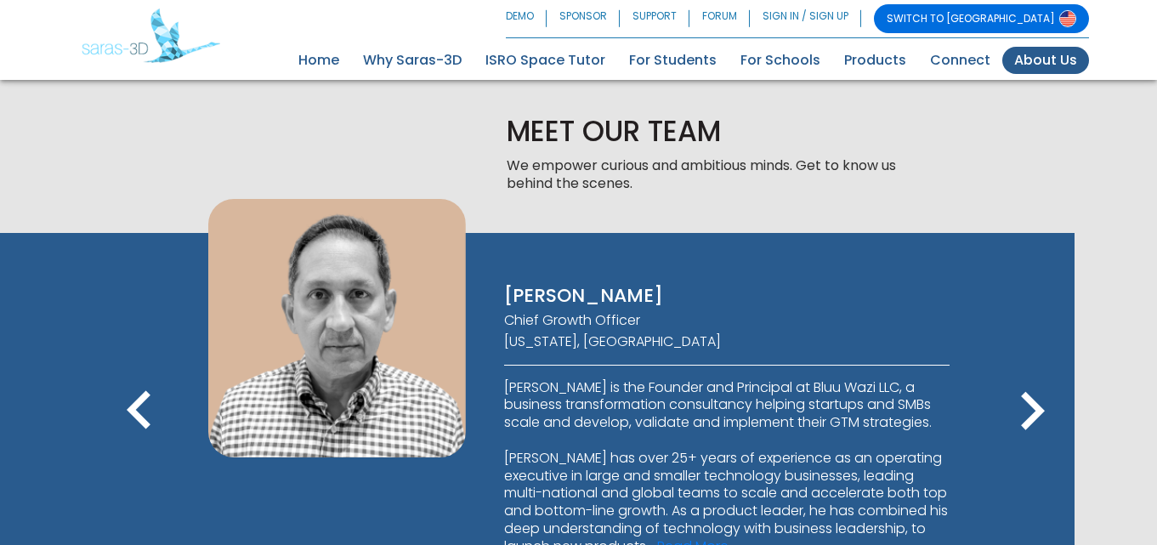
click at [1031, 383] on icon "keyboard_arrow_right" at bounding box center [1032, 411] width 77 height 77
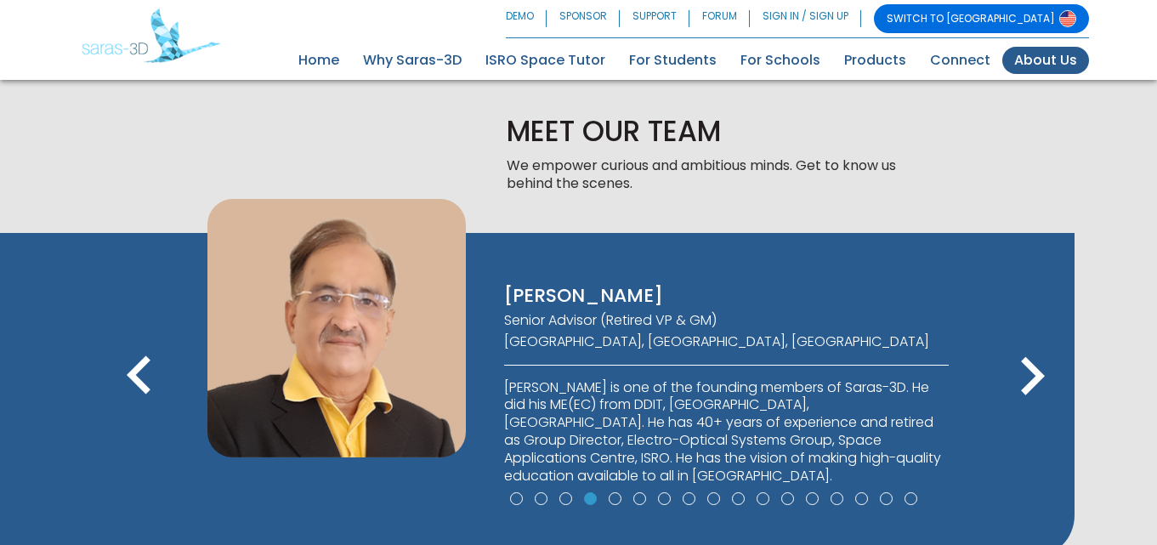
click at [1031, 383] on icon "keyboard_arrow_right" at bounding box center [1032, 376] width 77 height 77
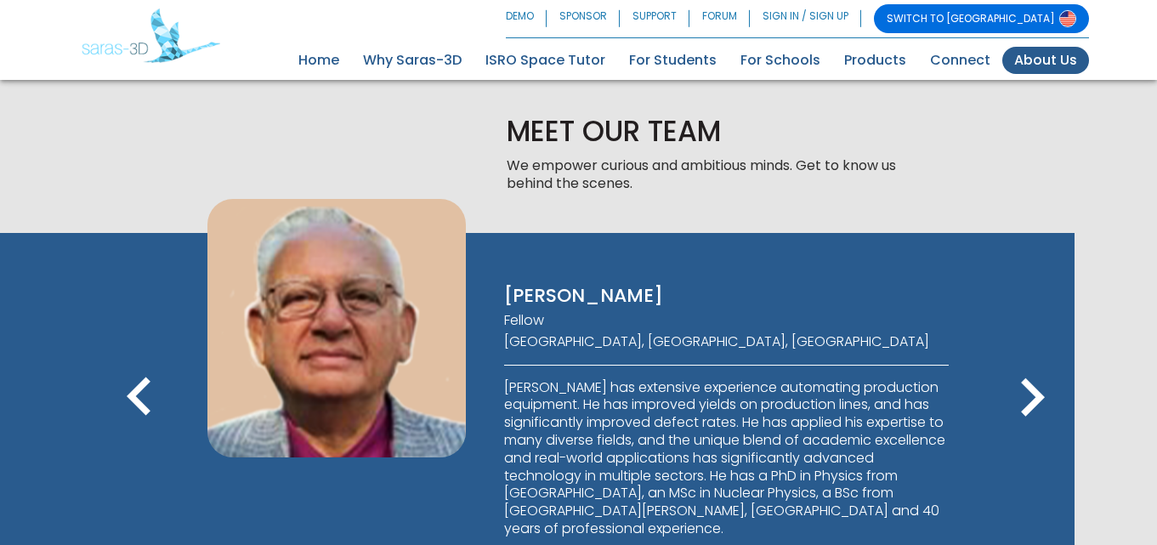
click at [1031, 383] on icon "keyboard_arrow_right" at bounding box center [1032, 398] width 77 height 77
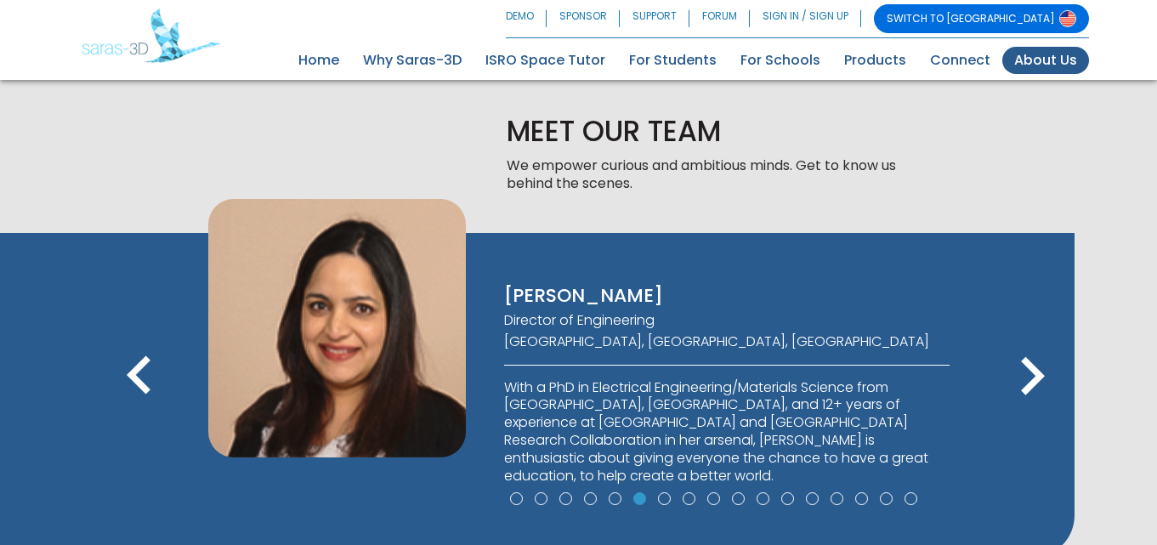
click at [1039, 381] on icon "keyboard_arrow_right" at bounding box center [1032, 376] width 77 height 77
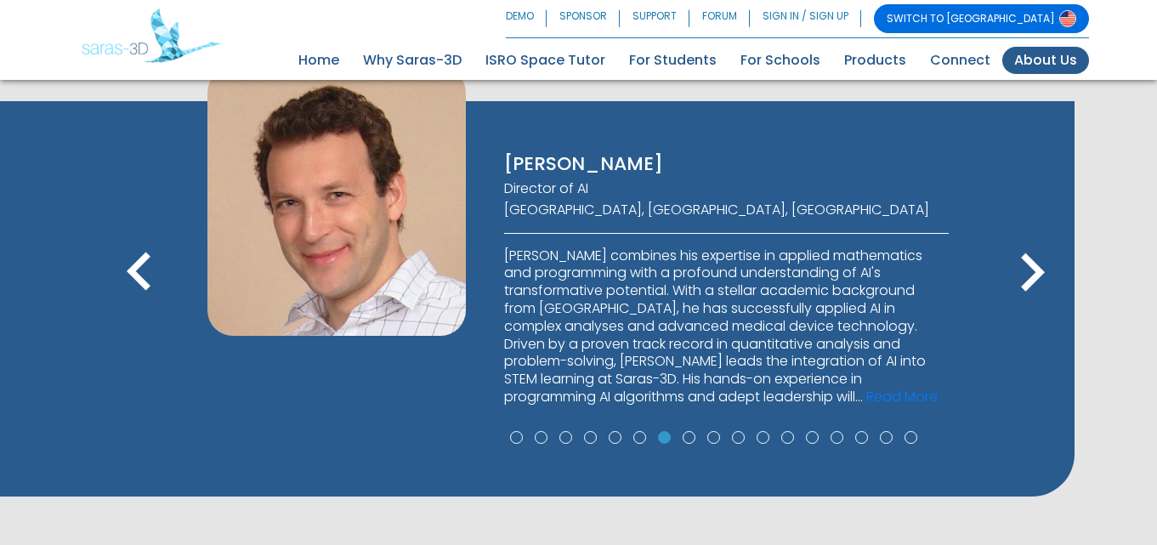
scroll to position [1190, 0]
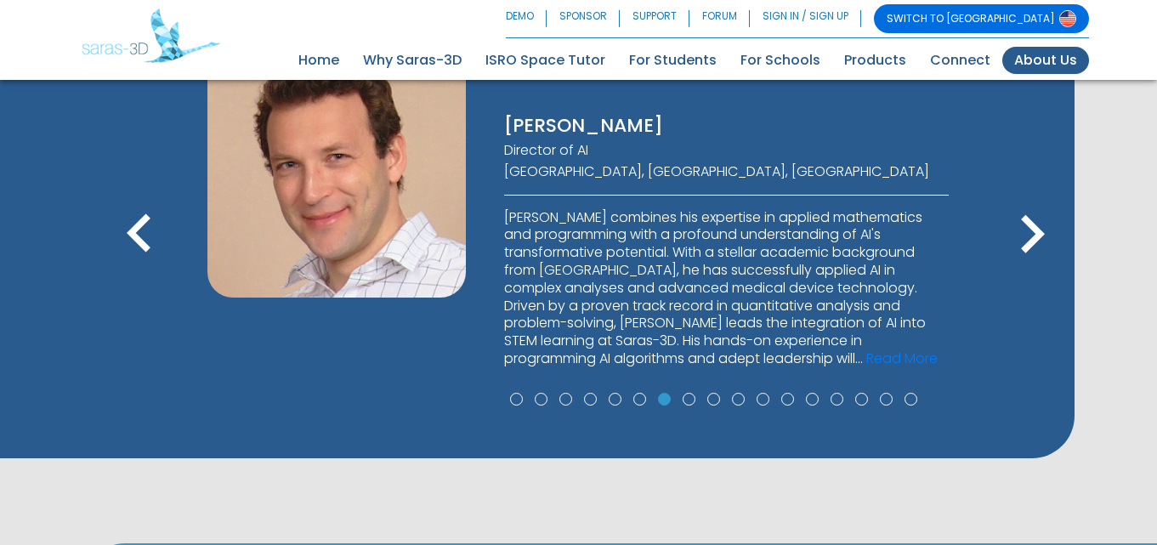
click at [1027, 227] on icon "keyboard_arrow_right" at bounding box center [1032, 234] width 77 height 77
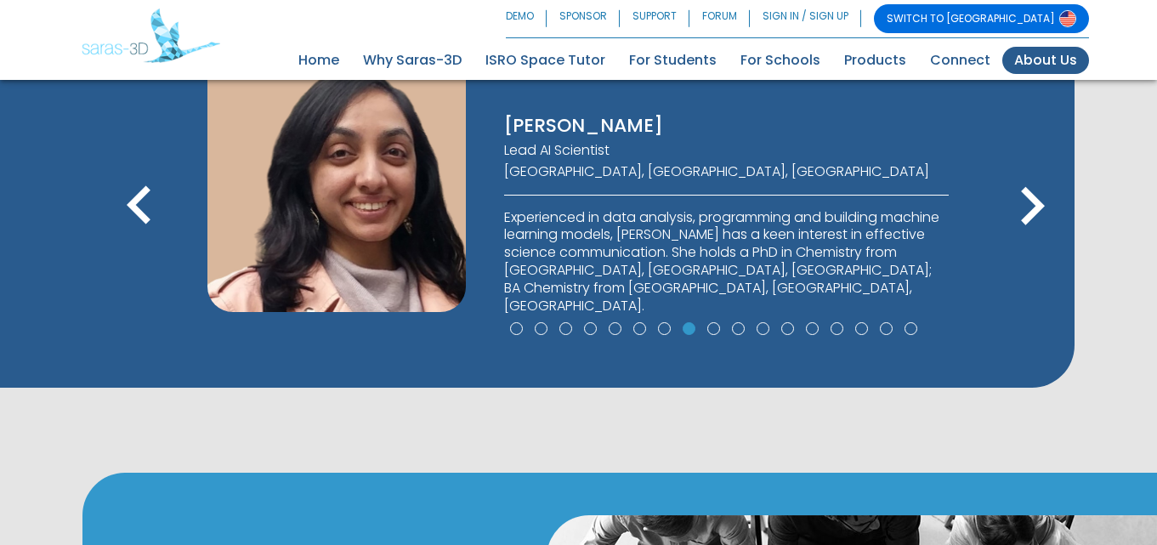
click at [1018, 203] on icon "keyboard_arrow_right" at bounding box center [1032, 206] width 77 height 77
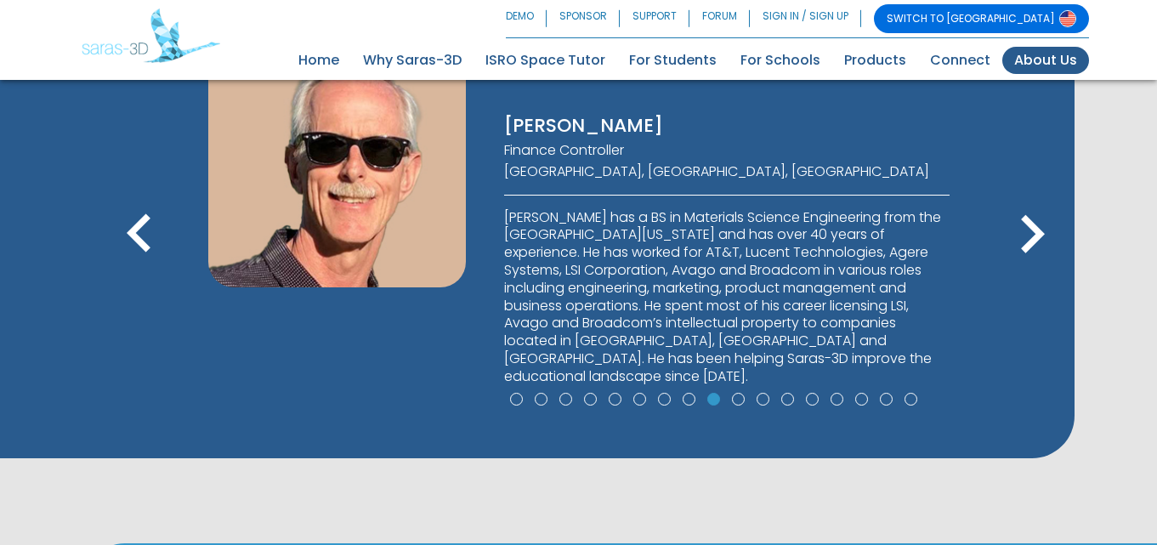
click at [1036, 226] on icon "keyboard_arrow_right" at bounding box center [1032, 234] width 77 height 77
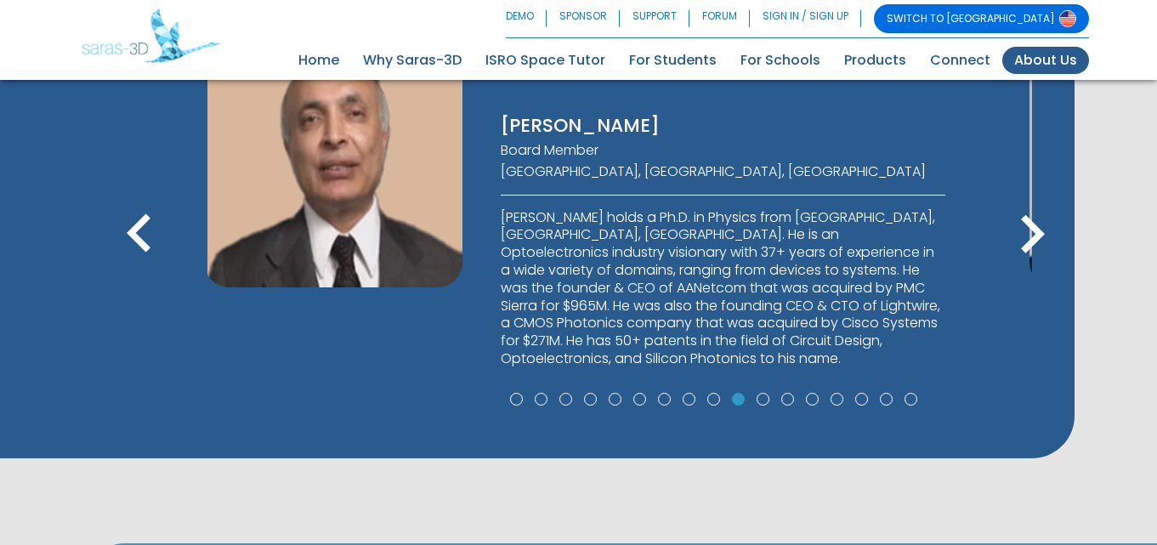
drag, startPoint x: 650, startPoint y: 116, endPoint x: 695, endPoint y: 150, distance: 57.0
click at [695, 150] on div "[PERSON_NAME] Board Member [GEOGRAPHIC_DATA], [GEOGRAPHIC_DATA], [GEOGRAPHIC_DA…" at bounding box center [723, 208] width 496 height 359
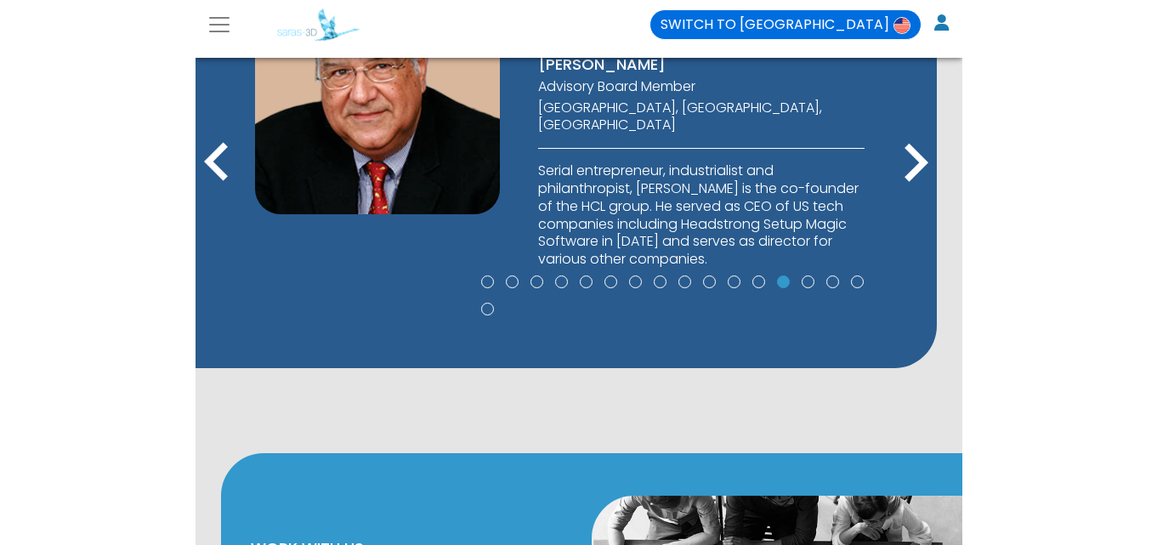
scroll to position [1020, 0]
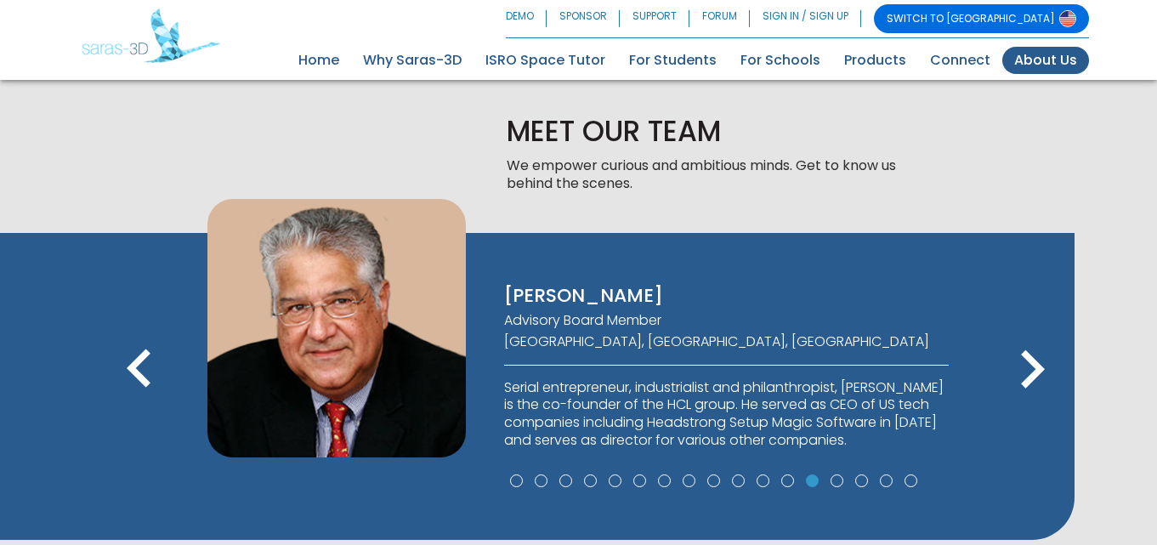
click at [134, 357] on icon "keyboard_arrow_left" at bounding box center [139, 370] width 77 height 77
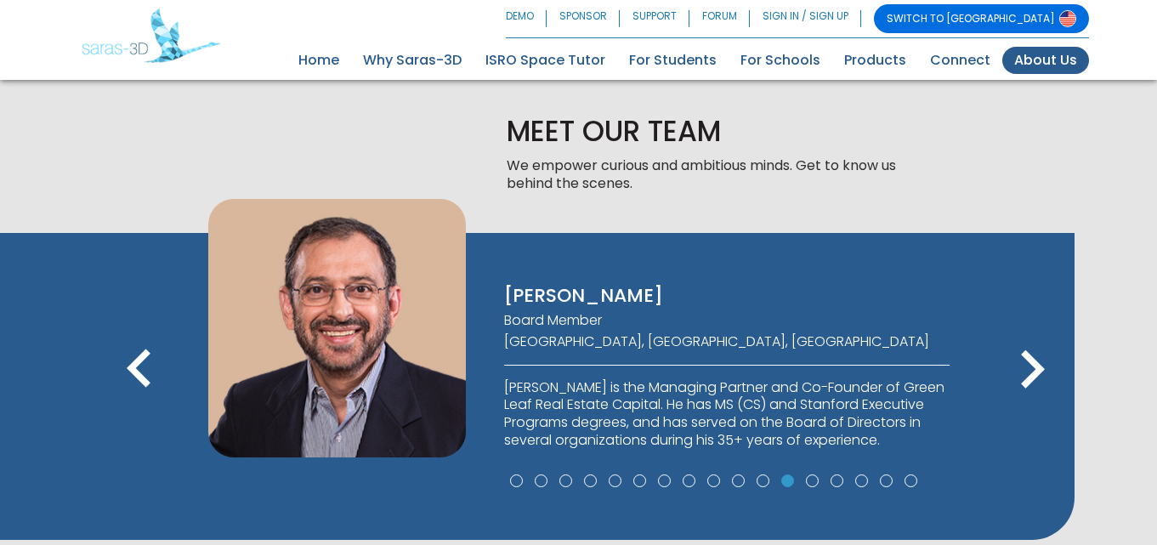
click at [133, 358] on icon "keyboard_arrow_left" at bounding box center [139, 370] width 77 height 77
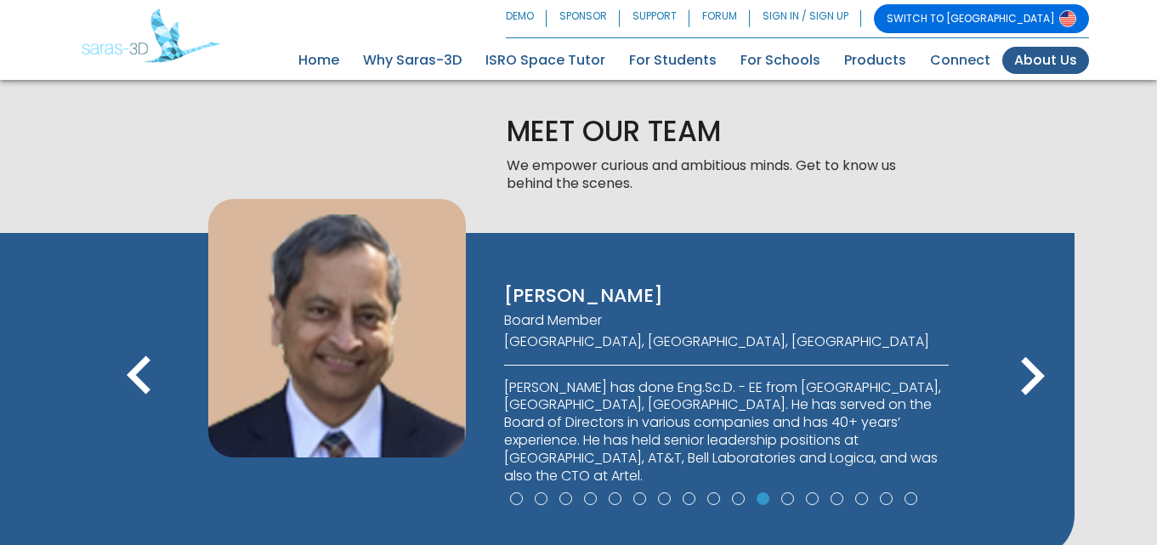
click at [128, 359] on icon "keyboard_arrow_left" at bounding box center [139, 376] width 77 height 77
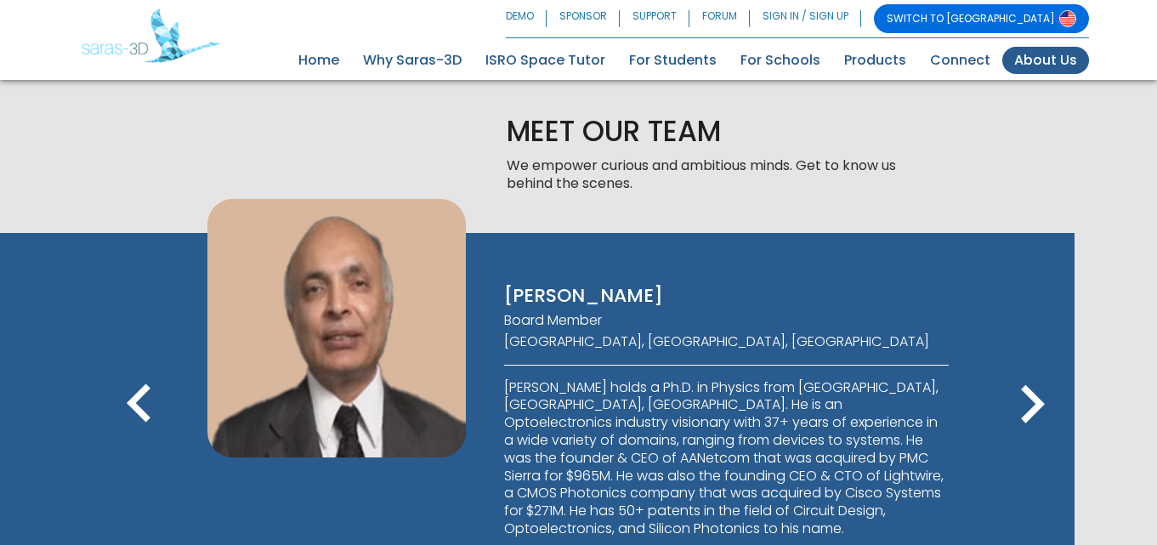
click at [1050, 405] on icon "keyboard_arrow_right" at bounding box center [1032, 404] width 77 height 77
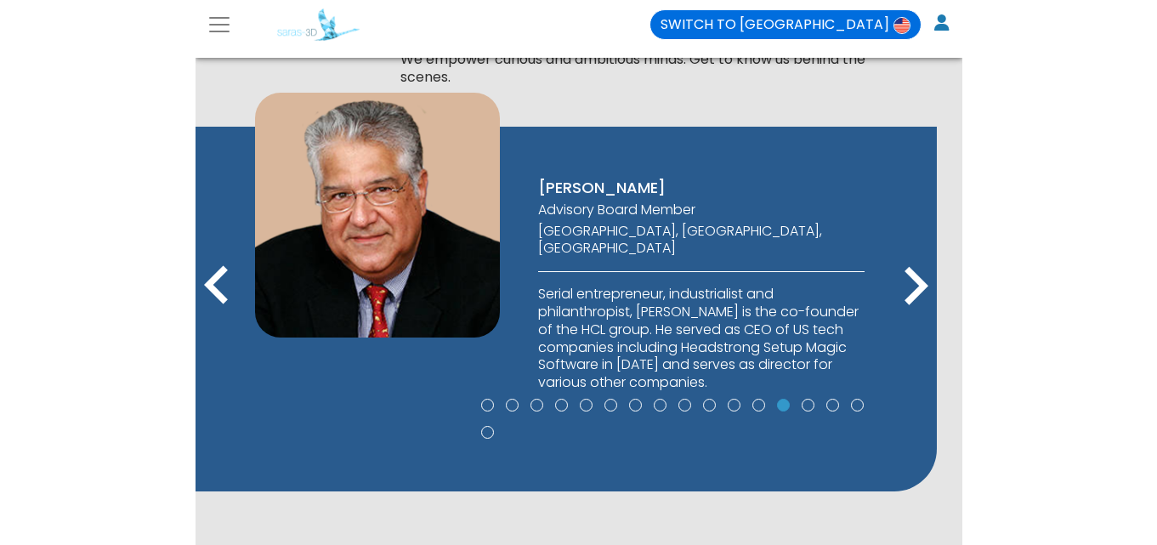
scroll to position [897, 0]
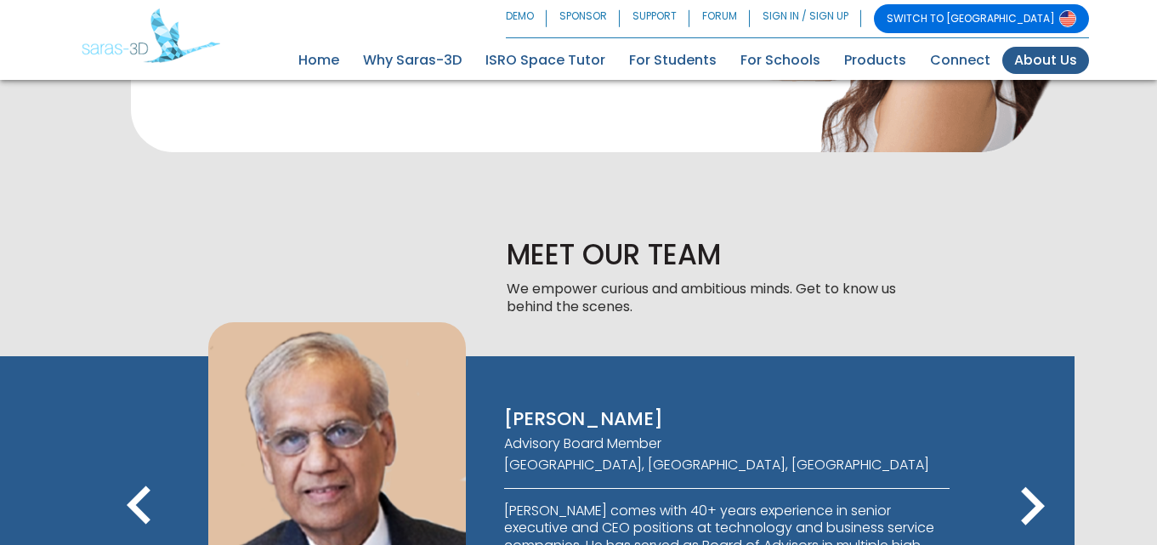
click at [133, 493] on icon "keyboard_arrow_left" at bounding box center [139, 506] width 77 height 77
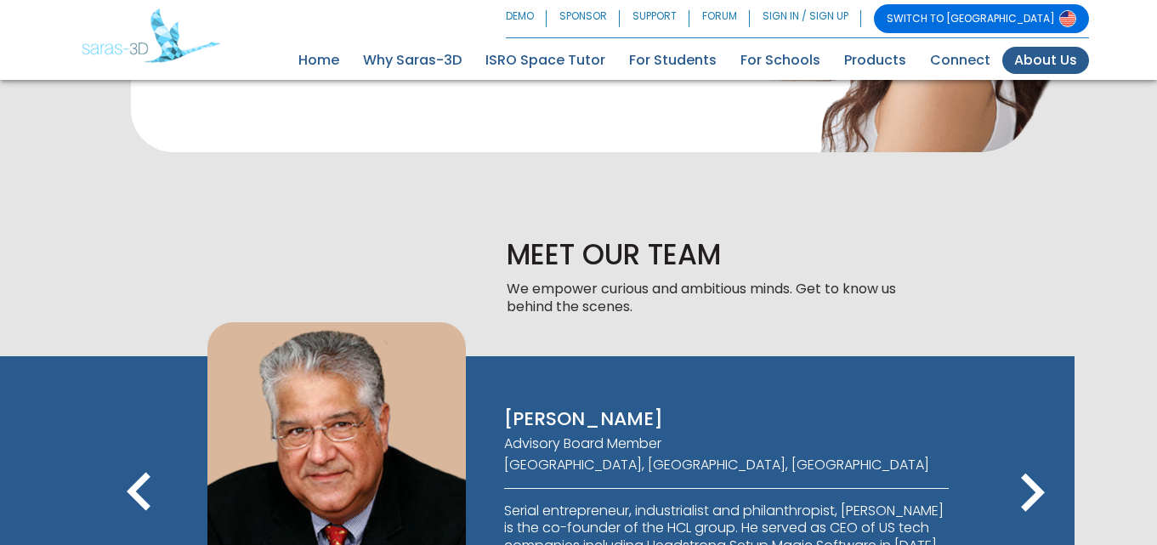
click at [143, 485] on icon "keyboard_arrow_left" at bounding box center [139, 493] width 77 height 77
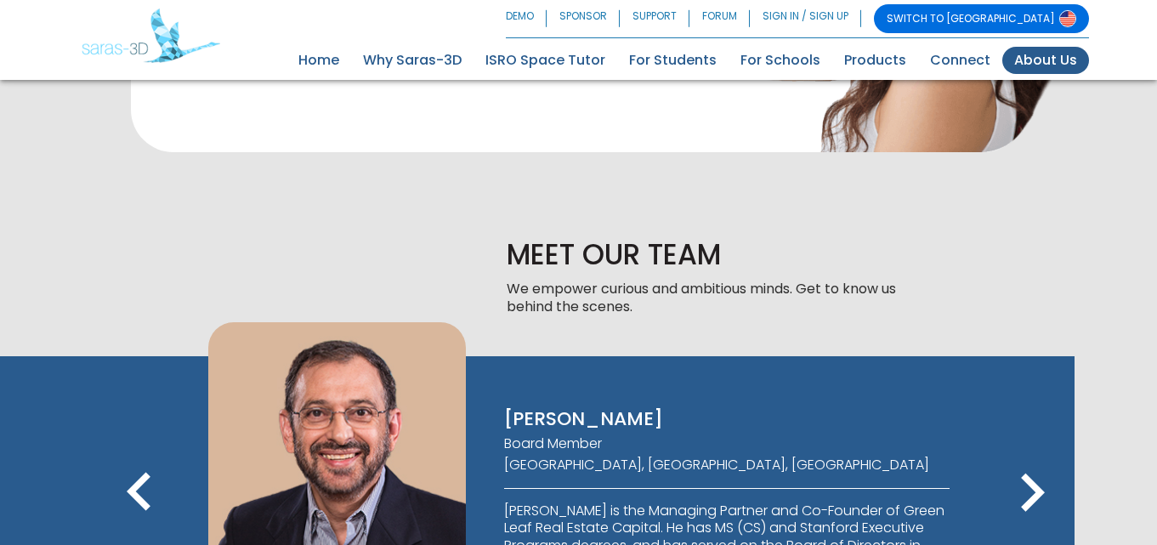
click at [122, 485] on icon "keyboard_arrow_left" at bounding box center [139, 493] width 77 height 77
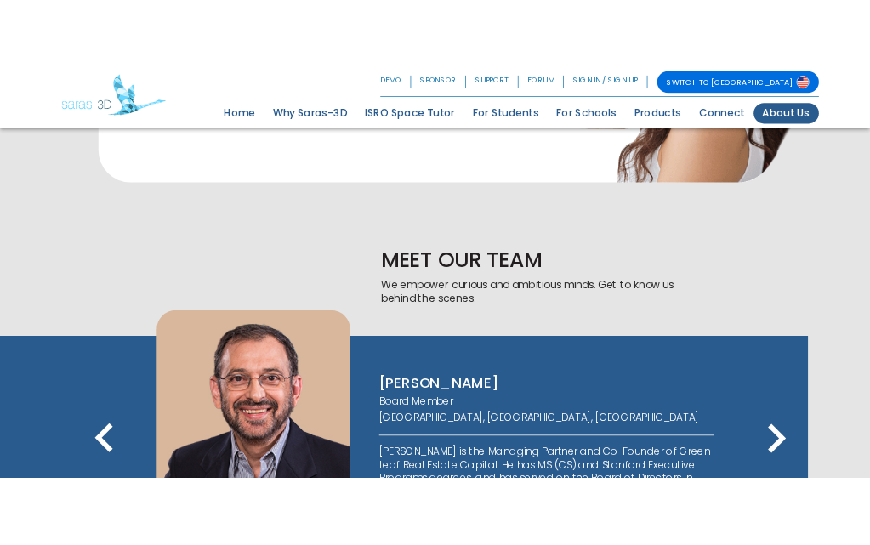
scroll to position [1067, 0]
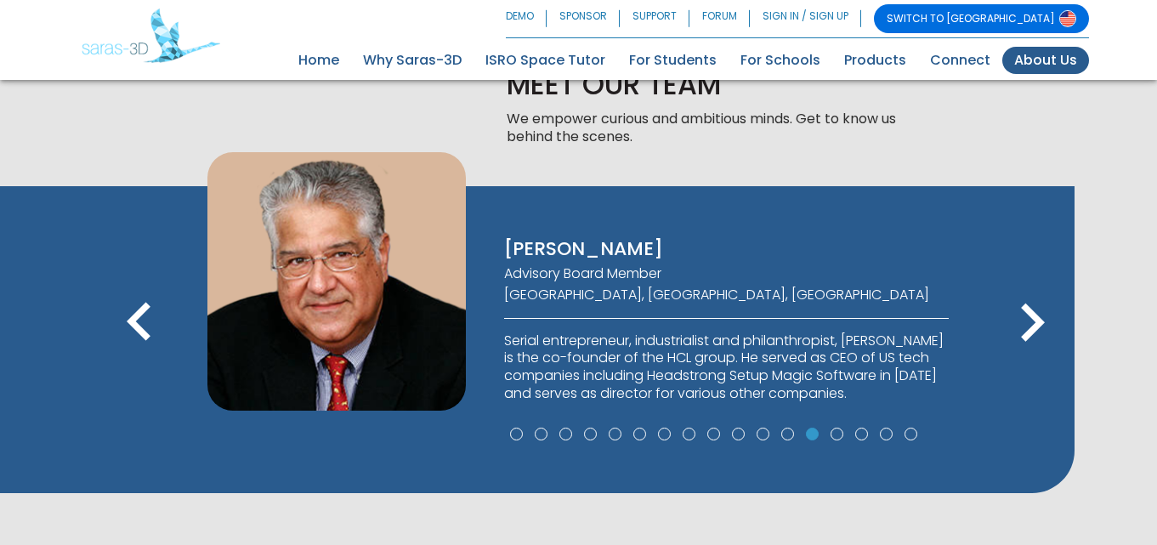
click at [149, 308] on icon "keyboard_arrow_left" at bounding box center [139, 323] width 77 height 77
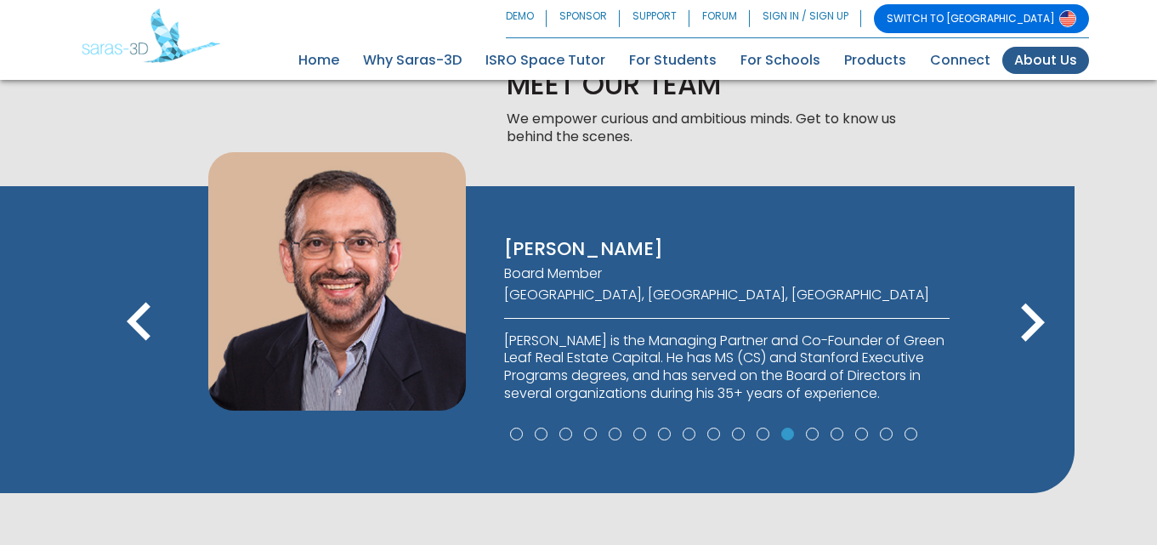
click at [1027, 310] on icon "keyboard_arrow_right" at bounding box center [1032, 323] width 77 height 77
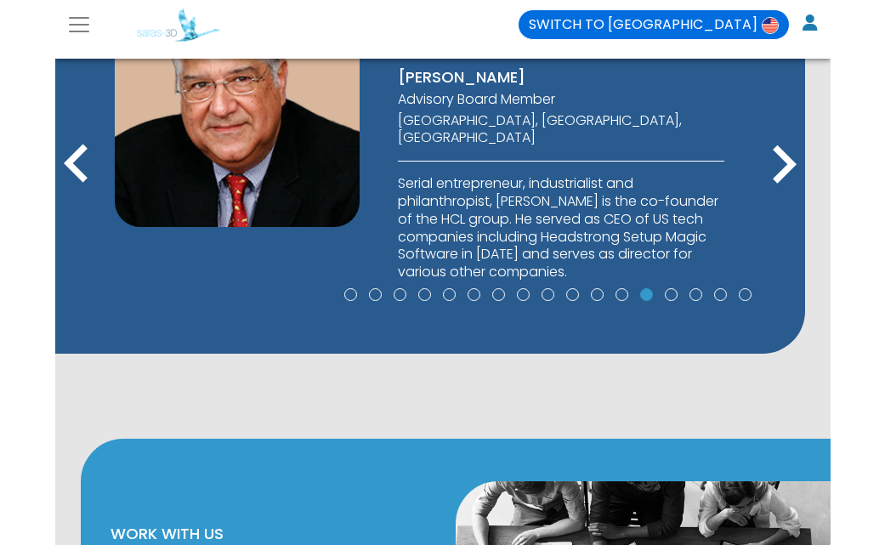
scroll to position [1007, 0]
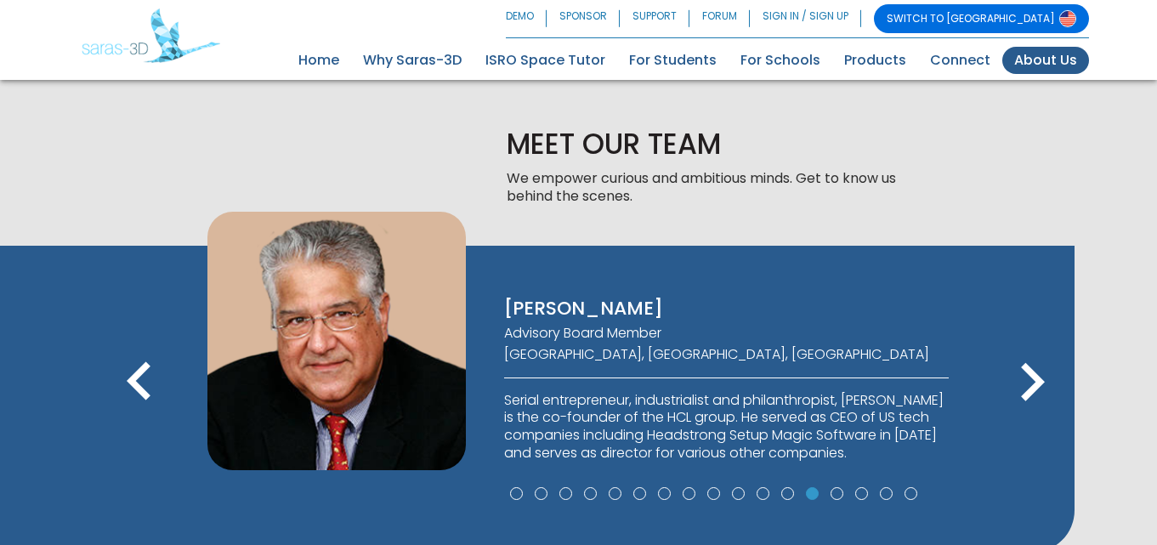
click at [1032, 372] on icon "keyboard_arrow_right" at bounding box center [1032, 382] width 77 height 77
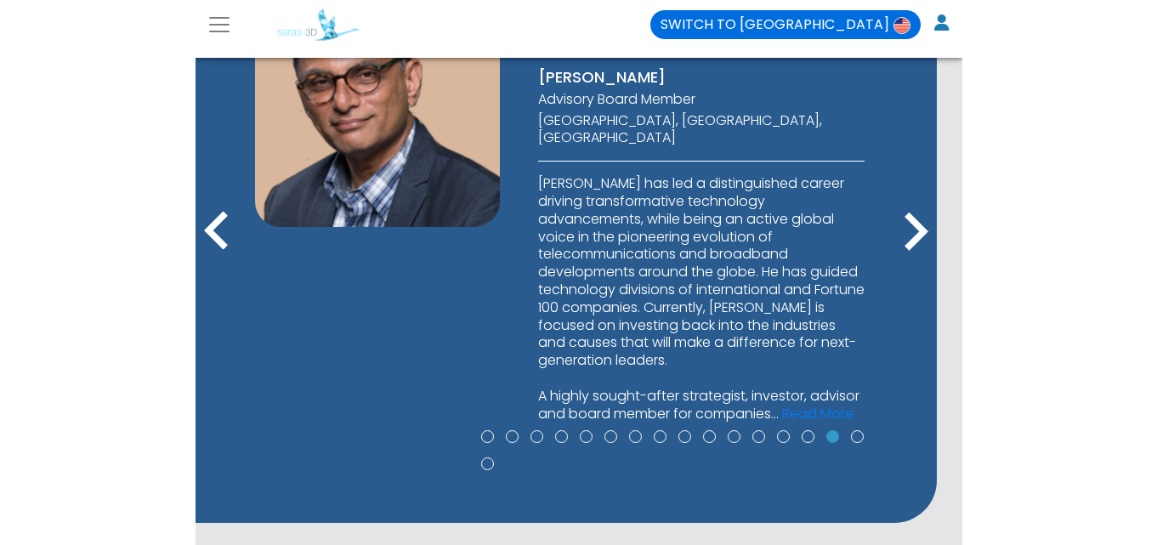
scroll to position [1237, 0]
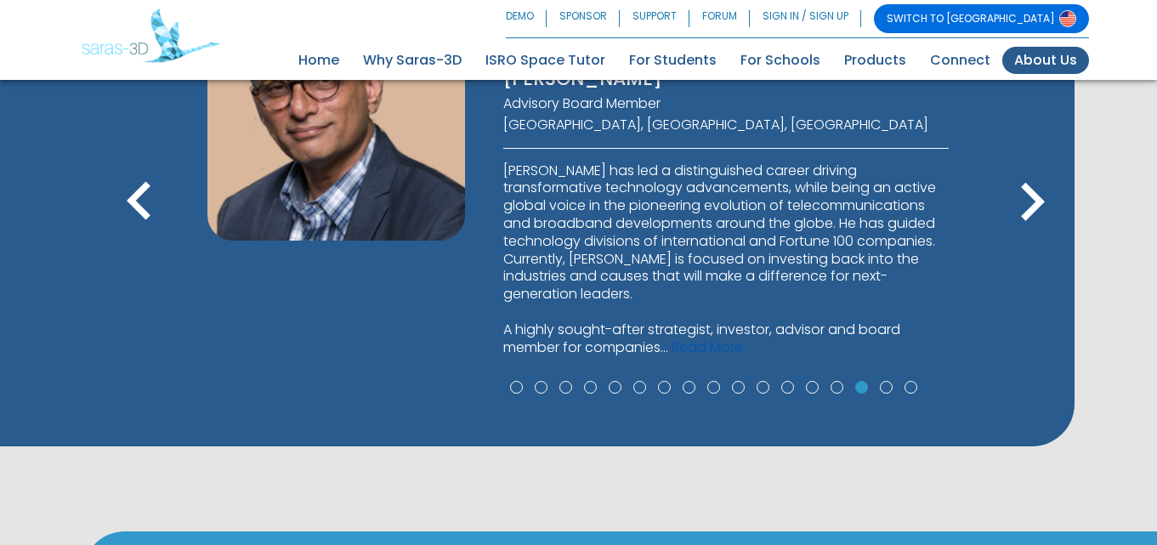
click at [702, 351] on link "Read More" at bounding box center [707, 347] width 71 height 20
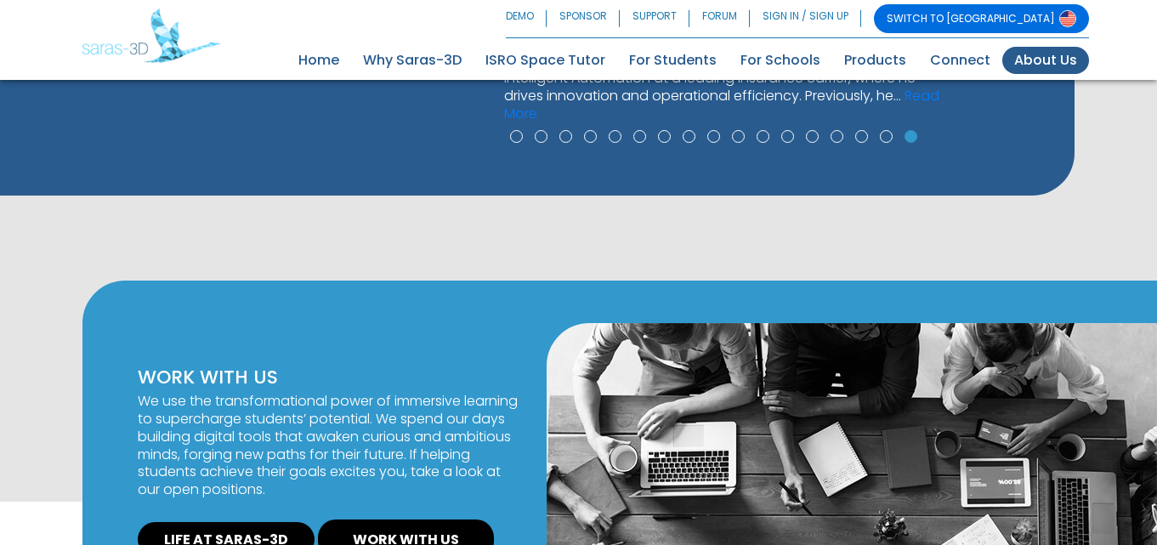
scroll to position [1176, 0]
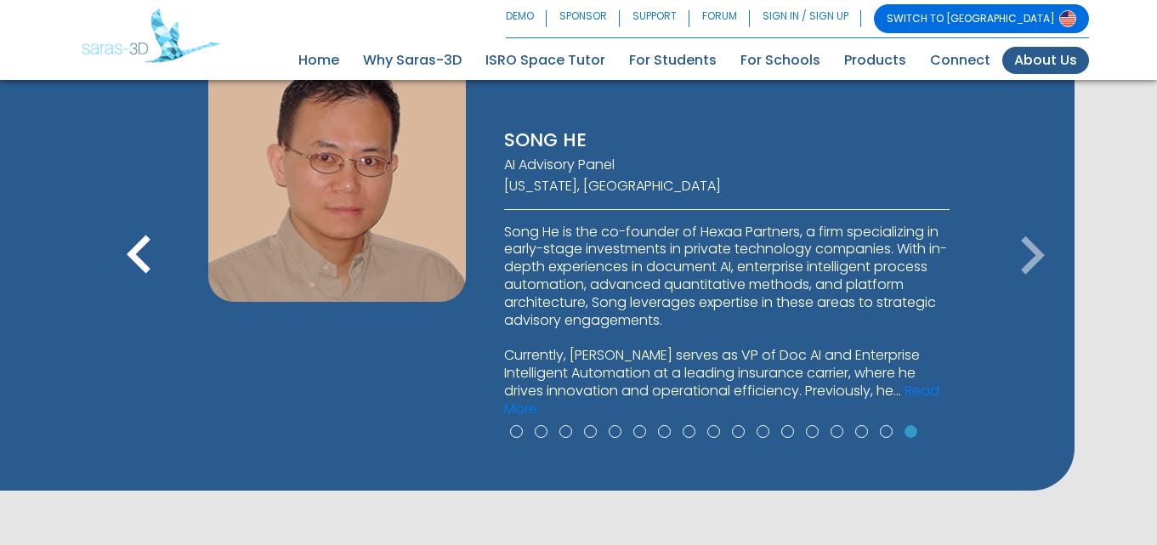
click at [121, 249] on icon "keyboard_arrow_left" at bounding box center [139, 256] width 77 height 77
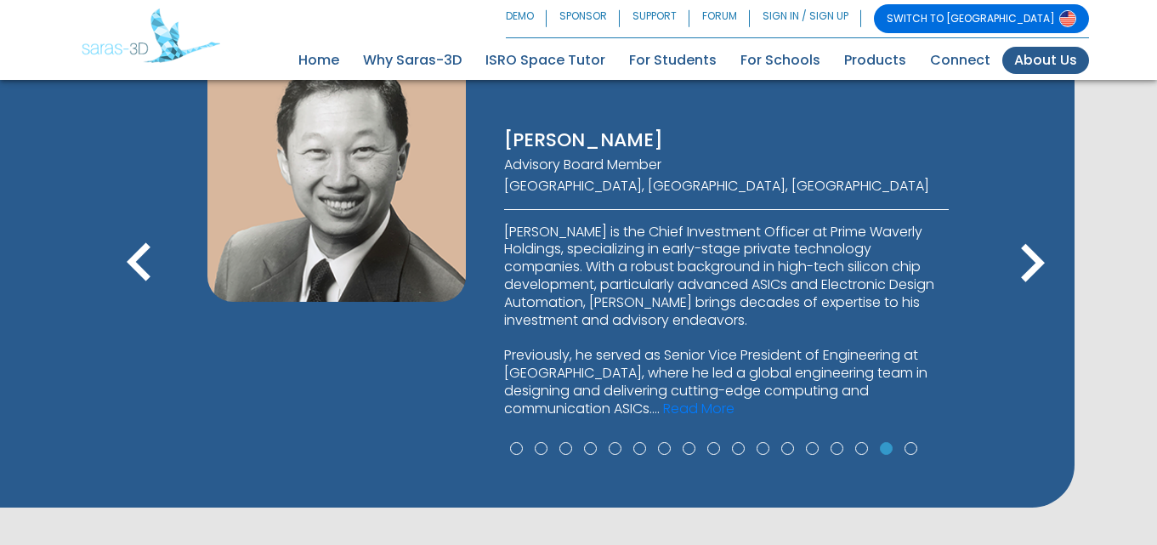
click at [131, 254] on icon "keyboard_arrow_left" at bounding box center [139, 263] width 77 height 77
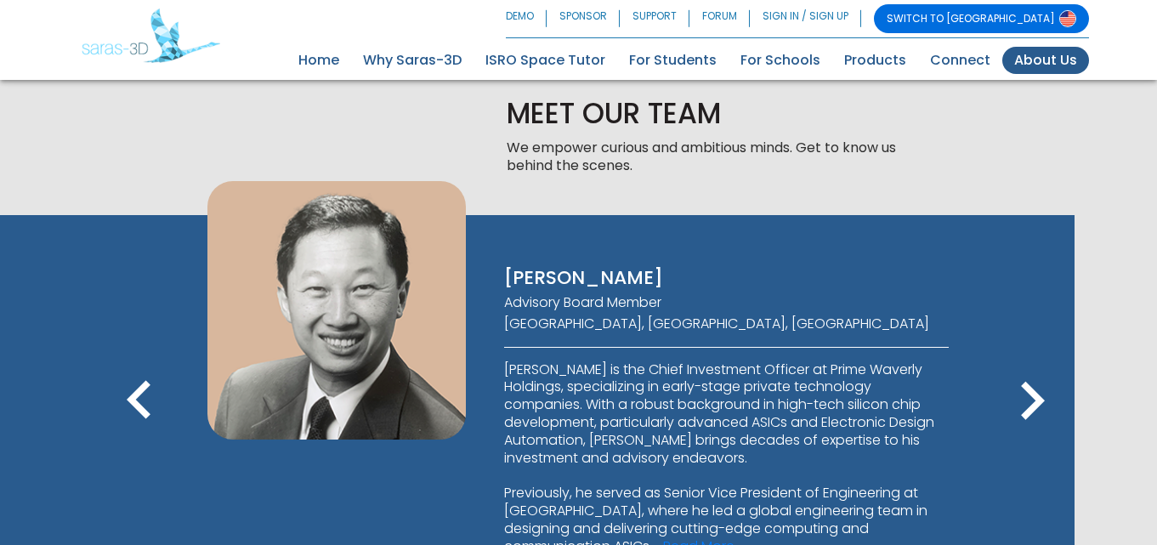
scroll to position [1006, 0]
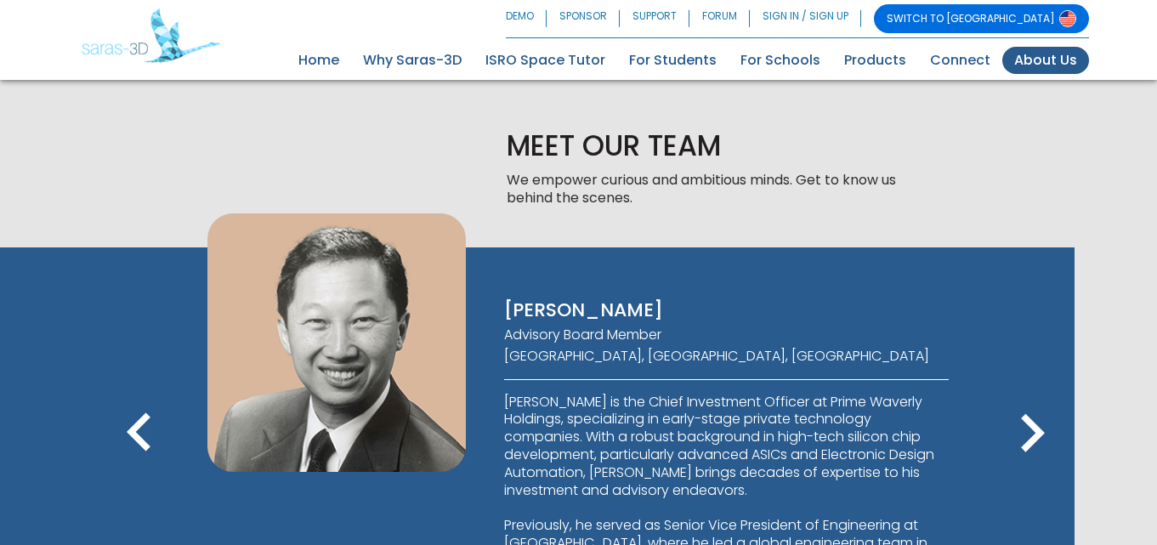
click at [122, 430] on icon "keyboard_arrow_left" at bounding box center [139, 433] width 77 height 77
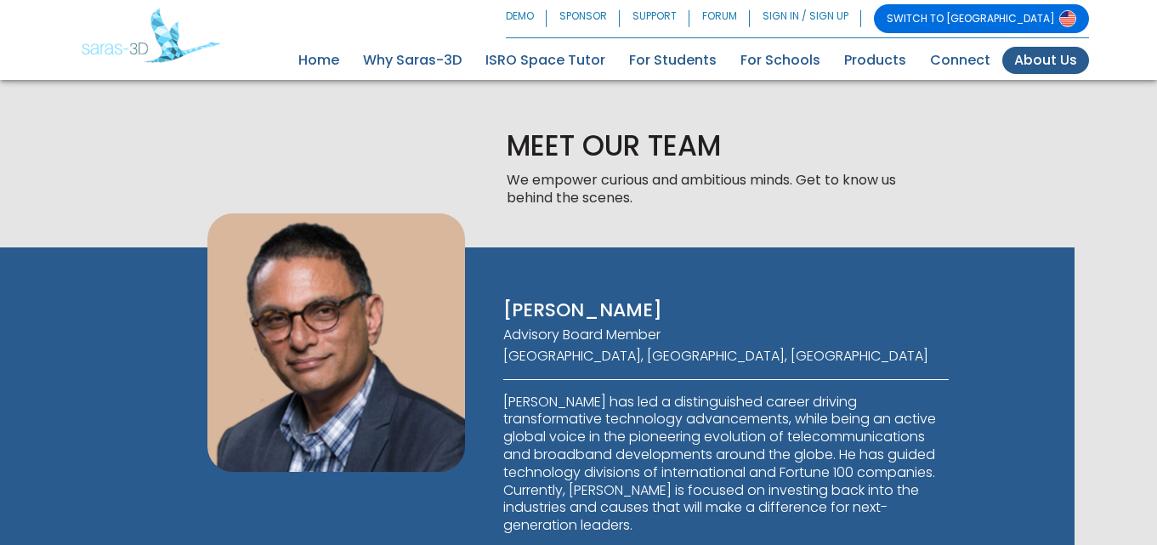
scroll to position [1346, 0]
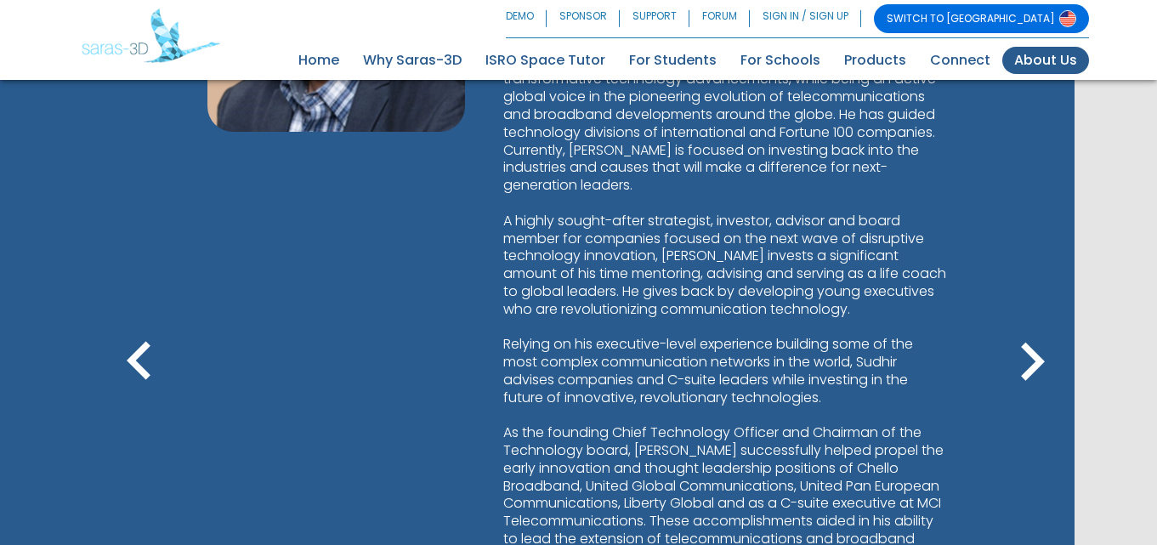
click at [1023, 363] on icon "keyboard_arrow_right" at bounding box center [1032, 362] width 77 height 77
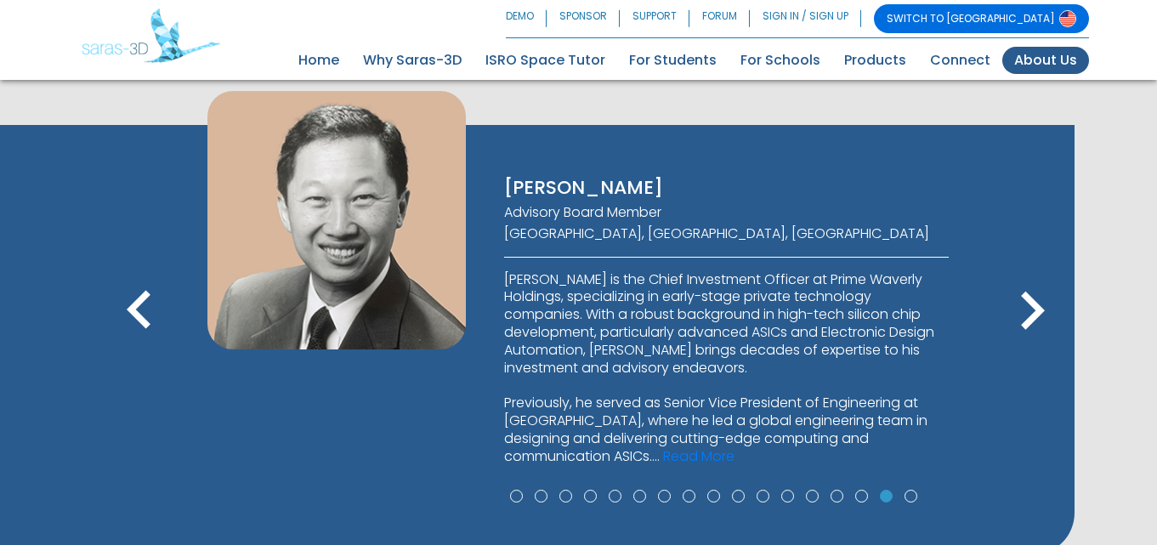
scroll to position [1006, 0]
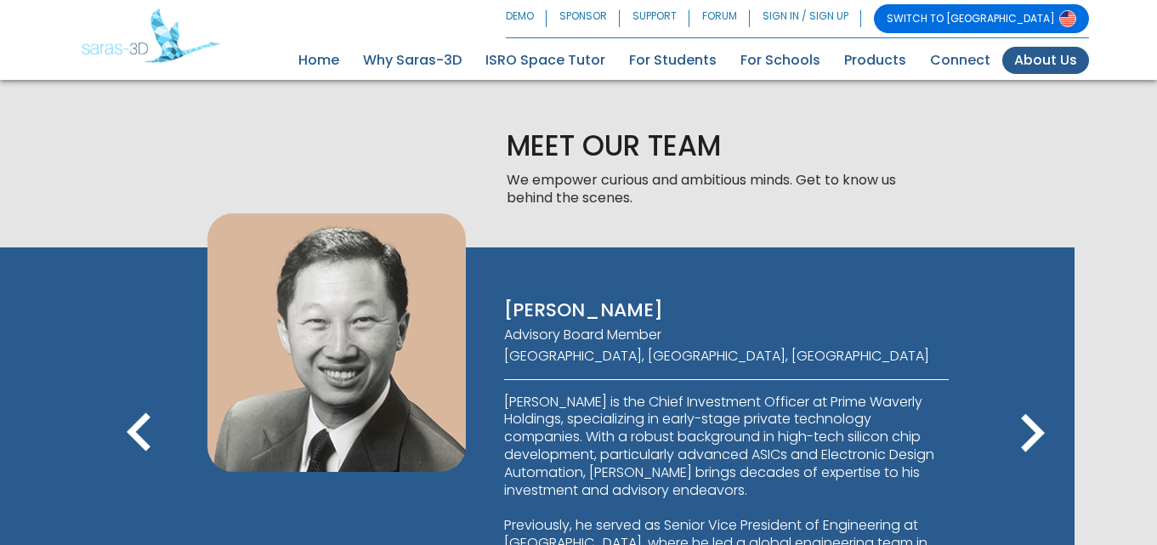
click at [140, 427] on icon "keyboard_arrow_left" at bounding box center [139, 433] width 77 height 77
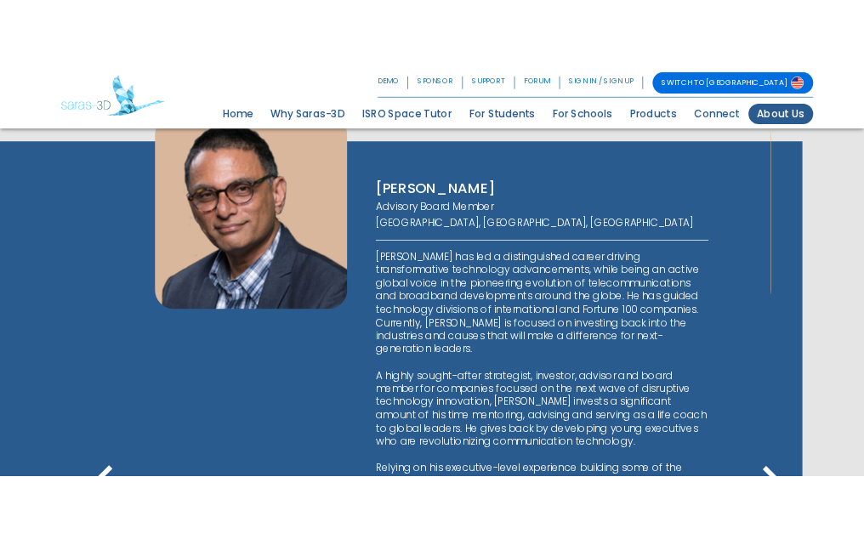
scroll to position [1176, 0]
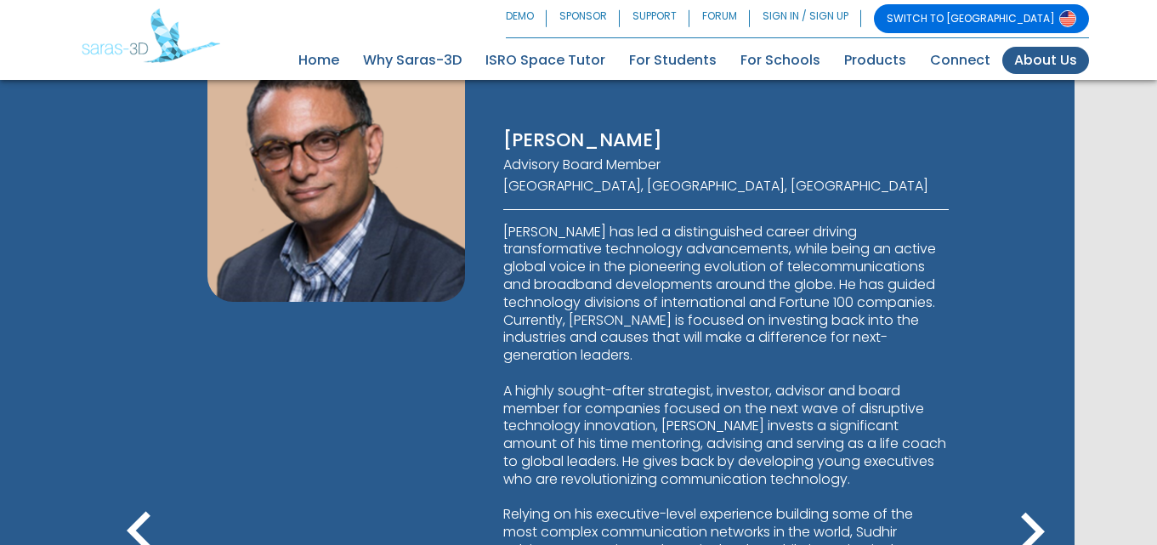
click at [128, 516] on icon "keyboard_arrow_left" at bounding box center [139, 532] width 77 height 77
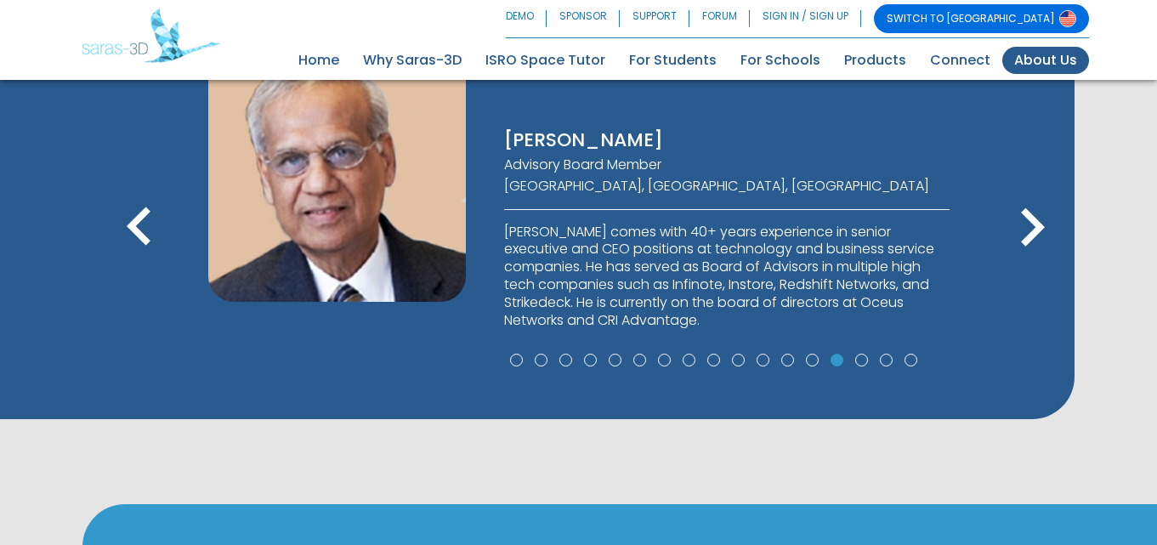
click at [1035, 231] on icon "keyboard_arrow_right" at bounding box center [1032, 228] width 77 height 77
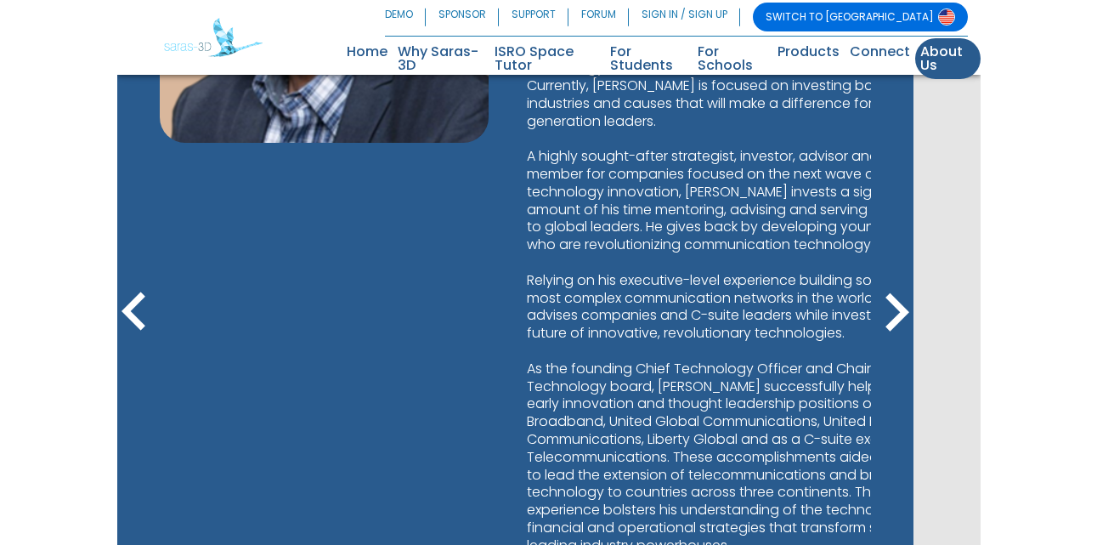
scroll to position [1194, 0]
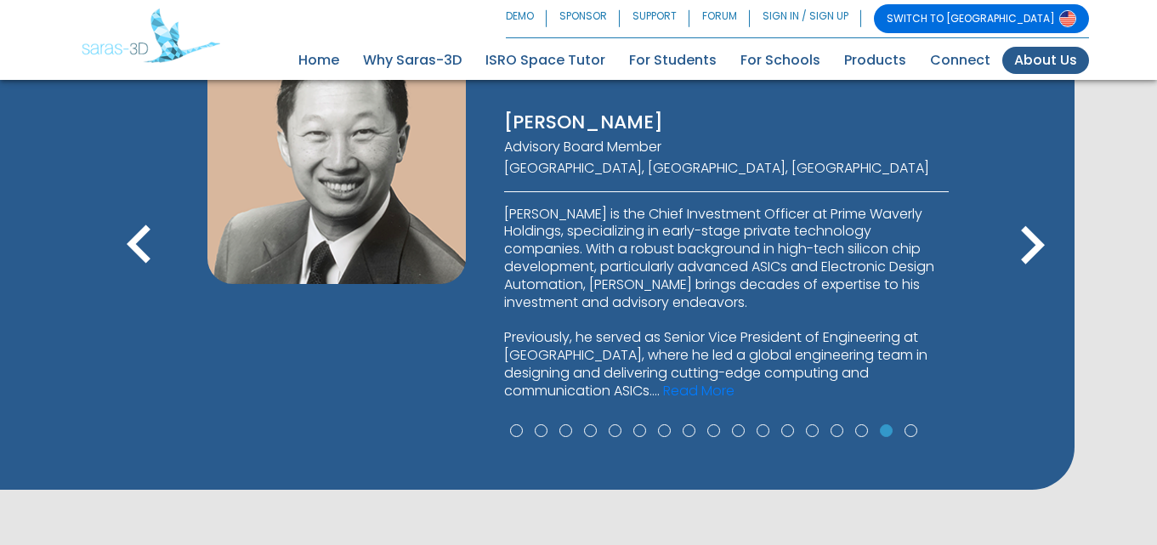
click at [128, 244] on icon "keyboard_arrow_left" at bounding box center [139, 245] width 77 height 77
click at [663, 388] on link "Read More" at bounding box center [698, 391] width 71 height 20
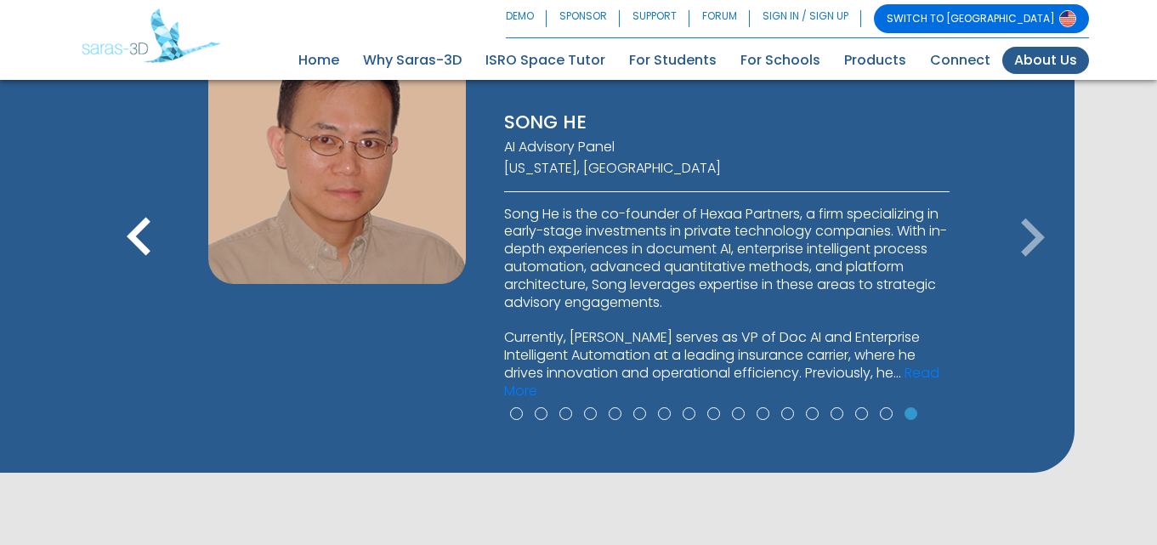
click at [132, 232] on icon "keyboard_arrow_left" at bounding box center [139, 238] width 77 height 77
click at [146, 239] on icon "keyboard_arrow_left" at bounding box center [139, 238] width 77 height 77
